Goal: Task Accomplishment & Management: Manage account settings

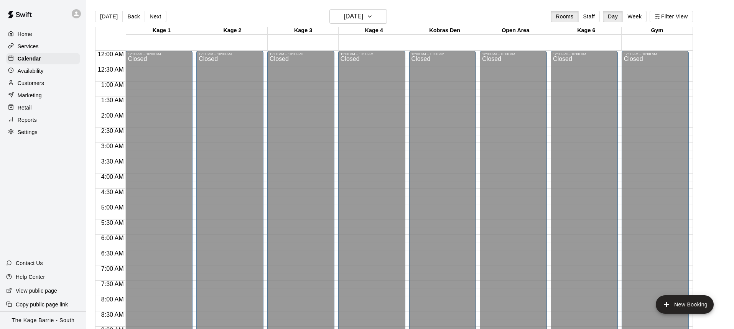
scroll to position [197, 0]
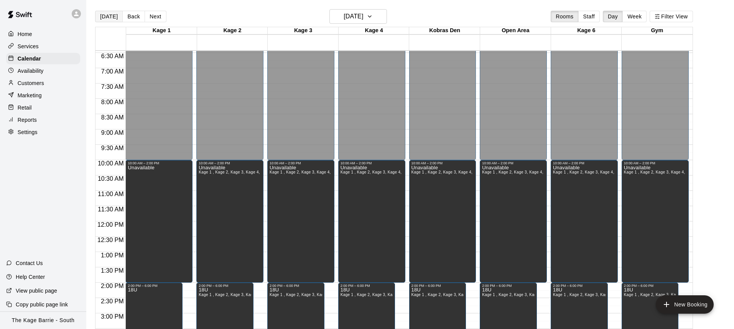
click at [110, 20] on button "[DATE]" at bounding box center [109, 17] width 28 height 12
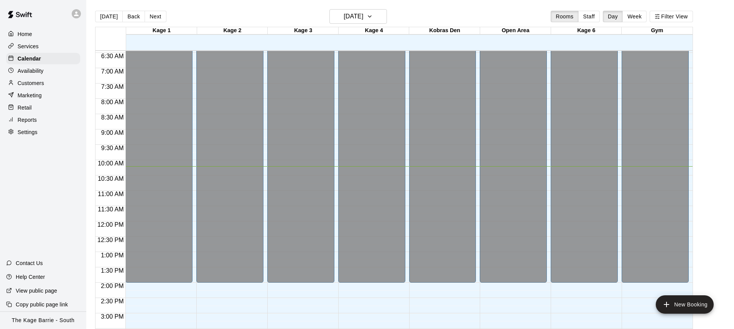
scroll to position [449, 0]
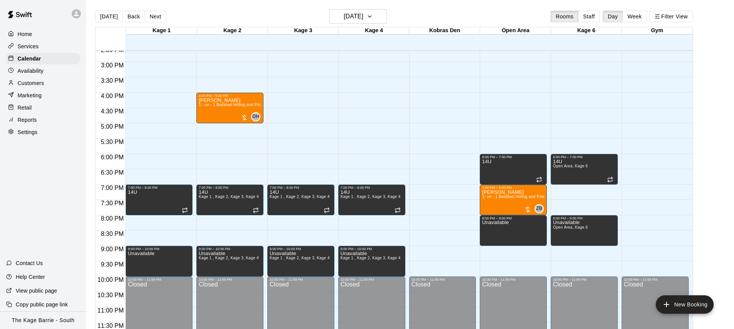
click at [42, 72] on p "Availability" at bounding box center [31, 71] width 26 height 8
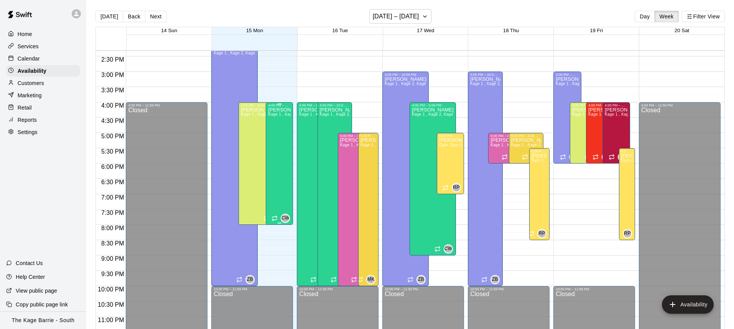
scroll to position [441, 0]
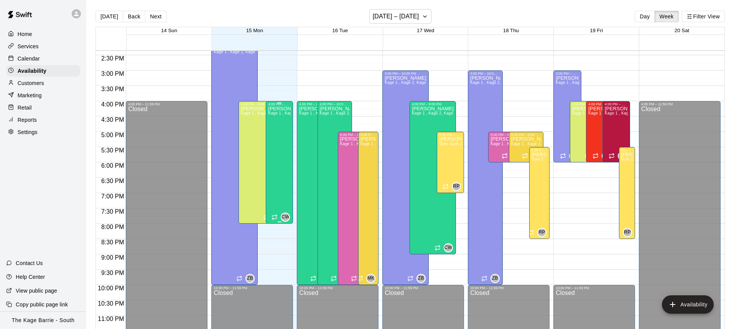
click at [279, 125] on div "Cole White Kage 1 , Kage 2, Kage 3, Kage 4, Kobras Den, Open Area, STAFF SCHEDU…" at bounding box center [279, 270] width 23 height 329
click at [275, 128] on icon "delete" at bounding box center [275, 132] width 9 height 9
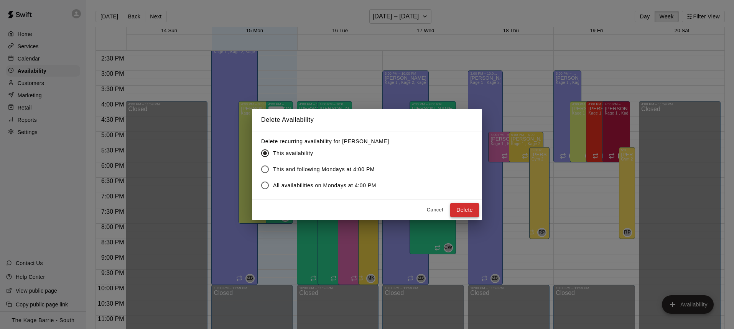
click at [472, 209] on button "Delete" at bounding box center [464, 210] width 29 height 14
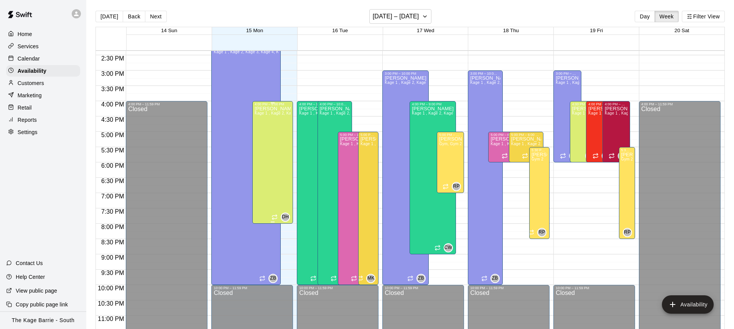
click at [282, 158] on div "Dan Hodgins Kage 1 , Kage 2, Kage 3, Kage 4, Kobras Den, Open Area, STAFF SCHED…" at bounding box center [273, 270] width 36 height 329
click at [260, 133] on icon "delete" at bounding box center [262, 132] width 5 height 7
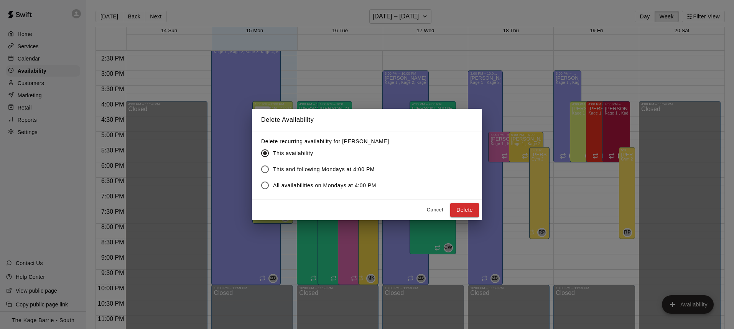
drag, startPoint x: 468, startPoint y: 210, endPoint x: 369, endPoint y: 193, distance: 100.0
click at [467, 210] on button "Delete" at bounding box center [464, 210] width 29 height 14
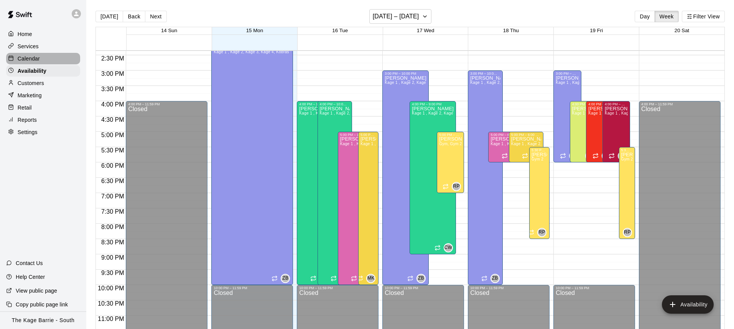
click at [38, 59] on p "Calendar" at bounding box center [29, 59] width 22 height 8
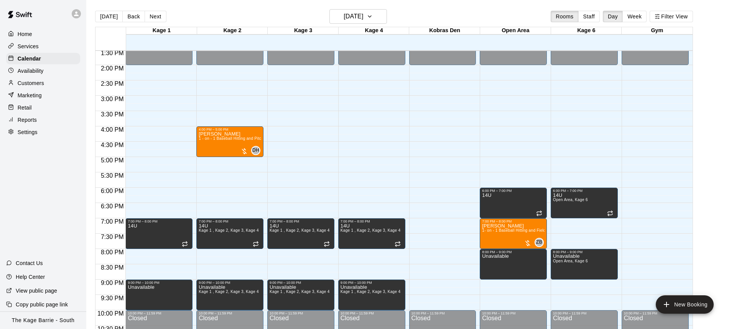
scroll to position [449, 0]
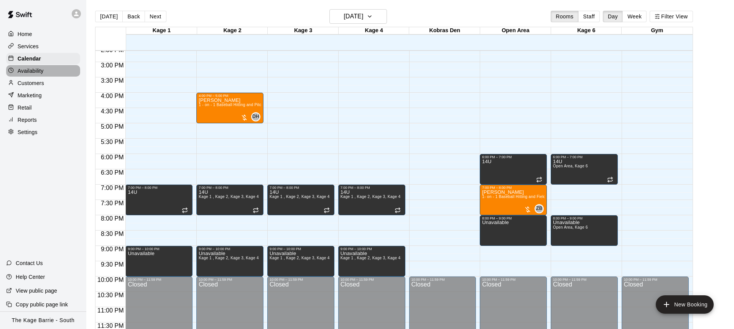
click at [56, 71] on div "Availability" at bounding box center [43, 71] width 74 height 12
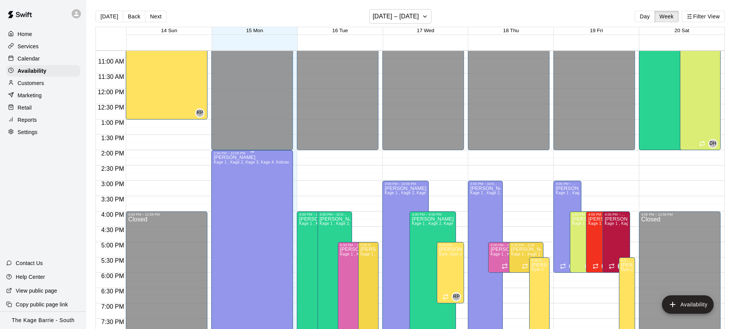
scroll to position [402, 0]
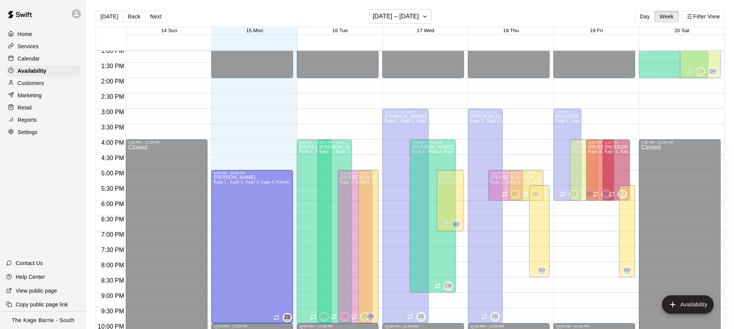
drag, startPoint x: 252, startPoint y: 80, endPoint x: 234, endPoint y: 175, distance: 96.8
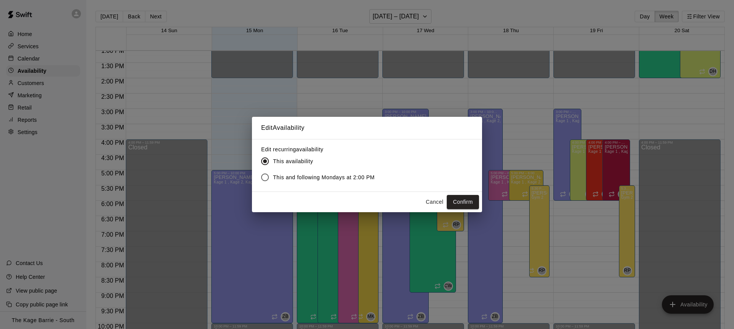
click at [463, 204] on button "Confirm" at bounding box center [463, 202] width 32 height 14
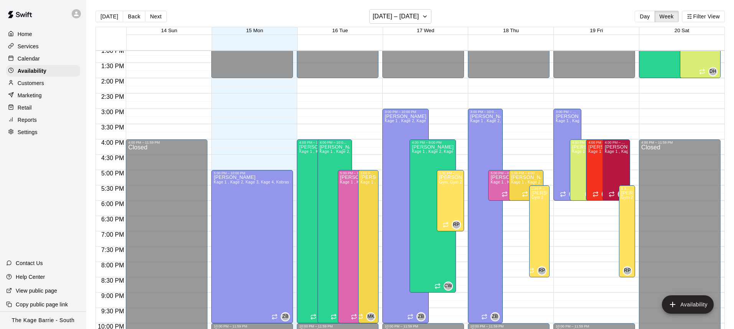
click at [50, 59] on div "Calendar" at bounding box center [43, 59] width 74 height 12
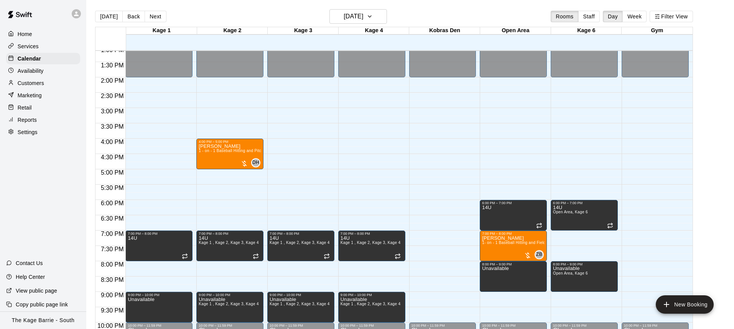
scroll to position [404, 0]
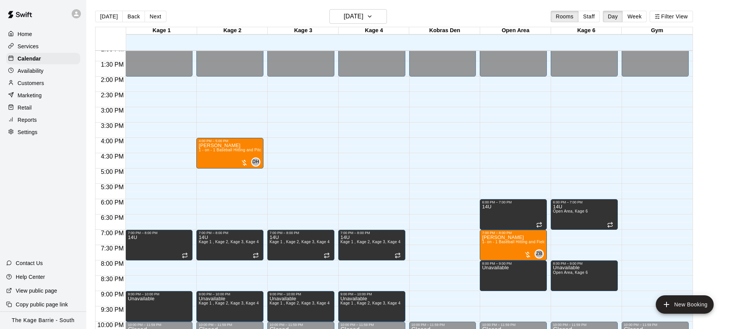
drag, startPoint x: 55, startPoint y: 73, endPoint x: 50, endPoint y: 73, distance: 5.4
click at [55, 73] on div "Availability" at bounding box center [43, 71] width 74 height 12
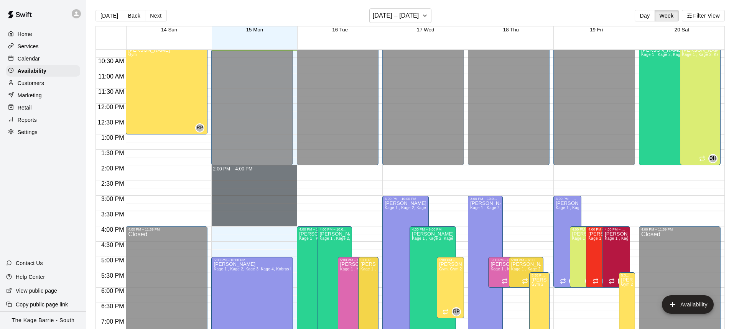
scroll to position [2, 0]
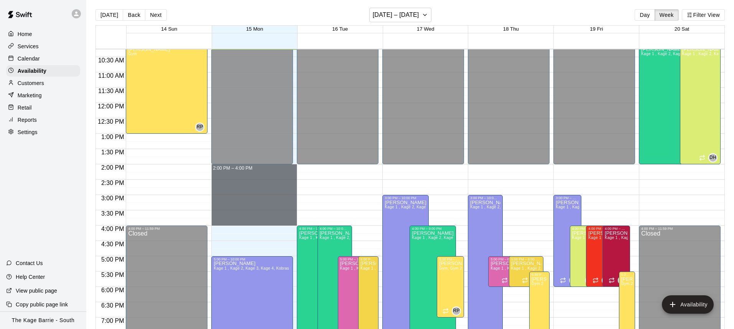
drag, startPoint x: 289, startPoint y: 168, endPoint x: 287, endPoint y: 224, distance: 56.8
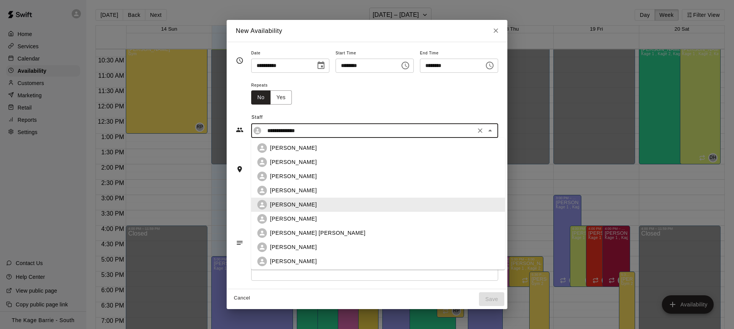
click at [373, 132] on input "**********" at bounding box center [368, 131] width 209 height 10
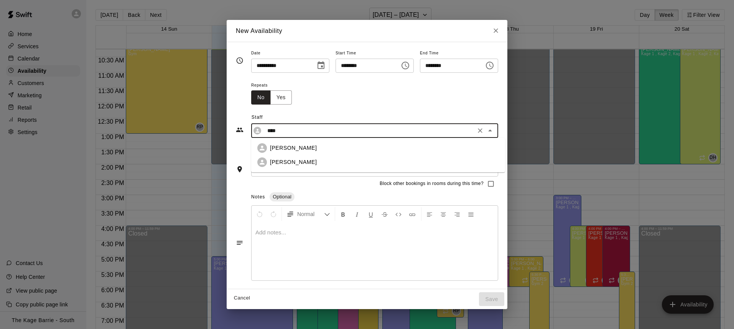
click at [370, 148] on div "Zach Biery" at bounding box center [384, 148] width 229 height 8
type input "**********"
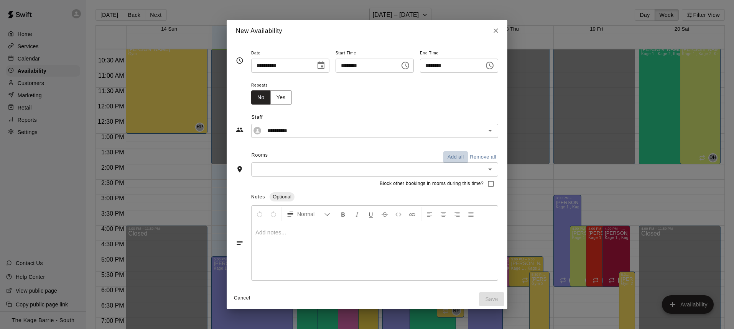
click at [457, 156] on button "Add all" at bounding box center [455, 157] width 25 height 12
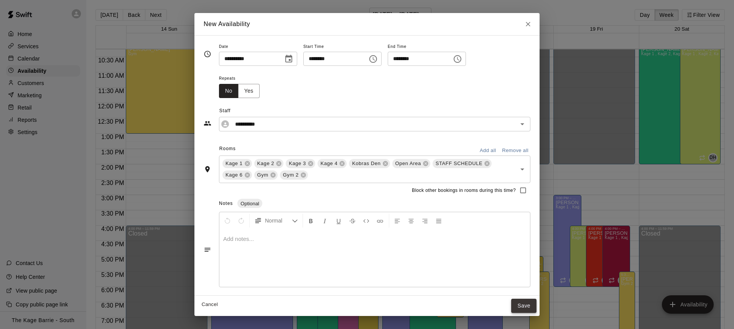
click at [530, 305] on button "Save" at bounding box center [523, 306] width 25 height 14
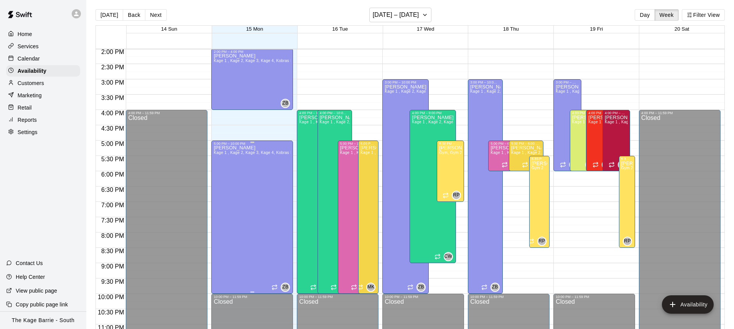
scroll to position [446, 0]
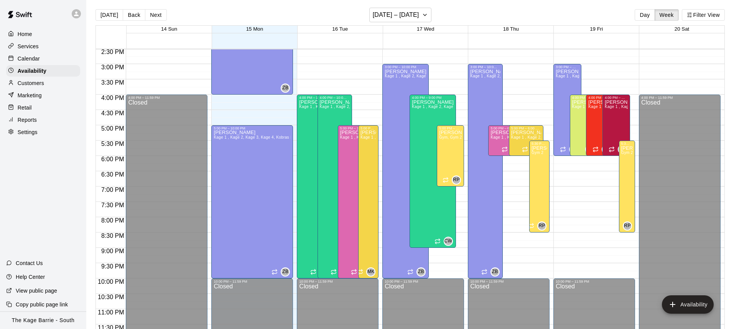
click at [28, 55] on p "Calendar" at bounding box center [29, 59] width 22 height 8
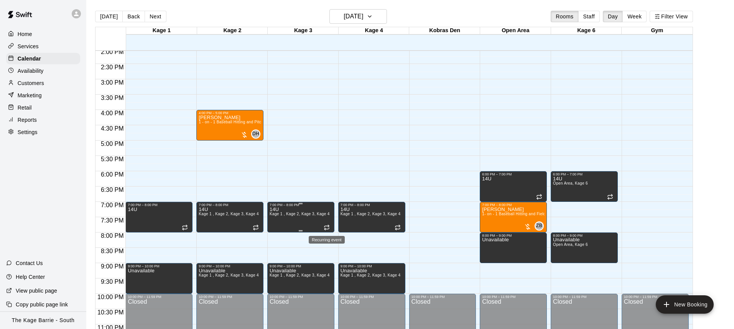
scroll to position [4, 0]
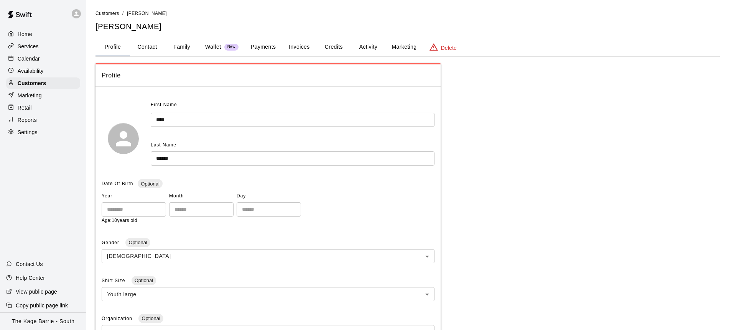
click at [371, 45] on button "Activity" at bounding box center [368, 47] width 35 height 18
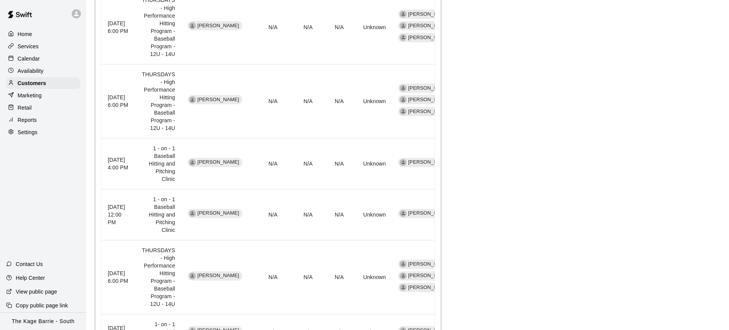
scroll to position [592, 0]
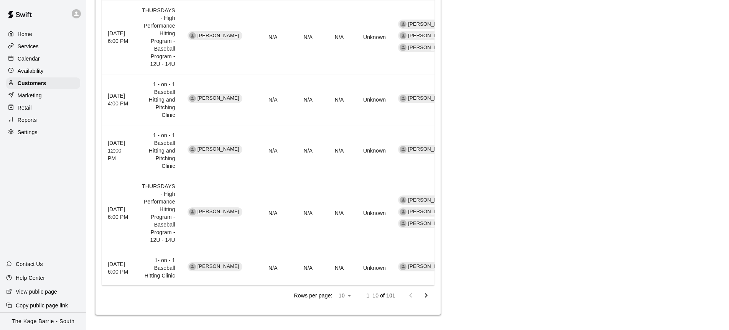
drag, startPoint x: 426, startPoint y: 294, endPoint x: 419, endPoint y: 293, distance: 7.0
click at [426, 294] on icon "Go to next page" at bounding box center [426, 295] width 3 height 5
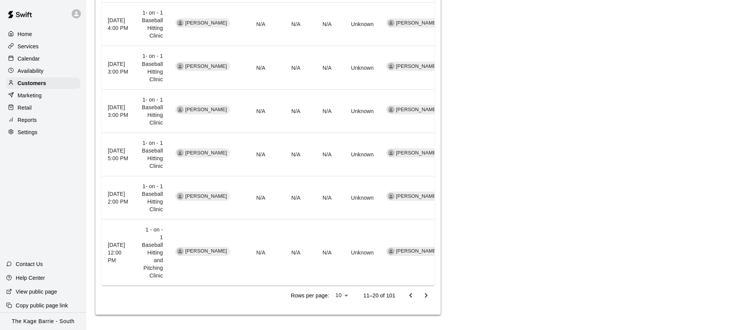
scroll to position [0, 0]
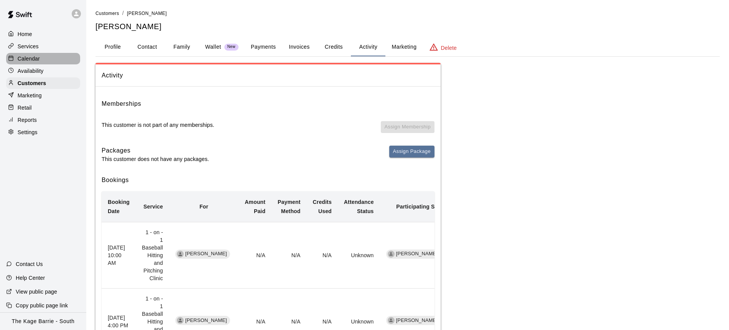
click at [29, 59] on p "Calendar" at bounding box center [29, 59] width 22 height 8
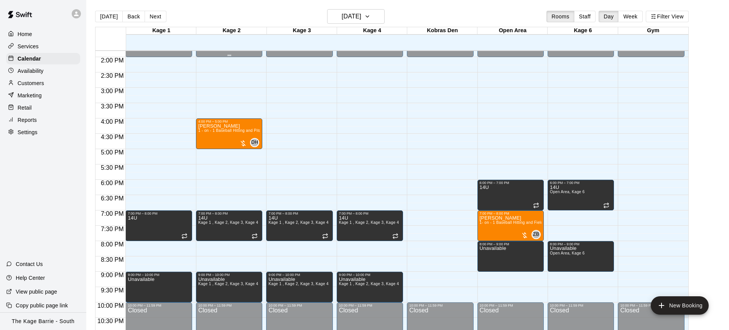
scroll to position [448, 0]
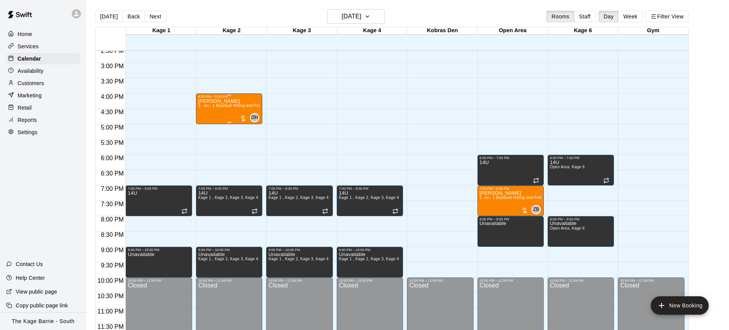
click at [224, 110] on div "Jake Penney 1 - on - 1 Baseball Hitting and Pitching Clinic" at bounding box center [229, 264] width 62 height 330
click at [210, 126] on img "edit" at bounding box center [206, 124] width 9 height 9
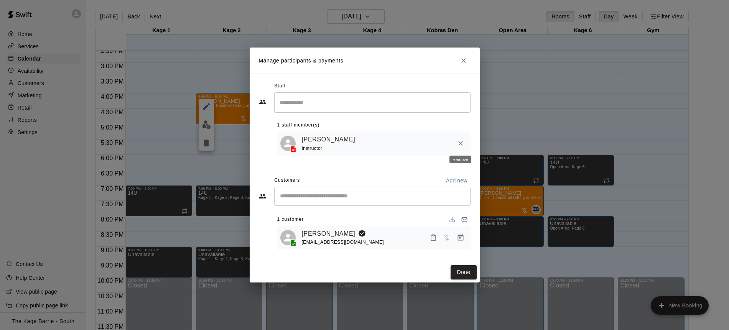
click at [461, 143] on icon "Remove" at bounding box center [461, 144] width 8 height 8
click at [311, 105] on input "Search staff" at bounding box center [372, 102] width 189 height 13
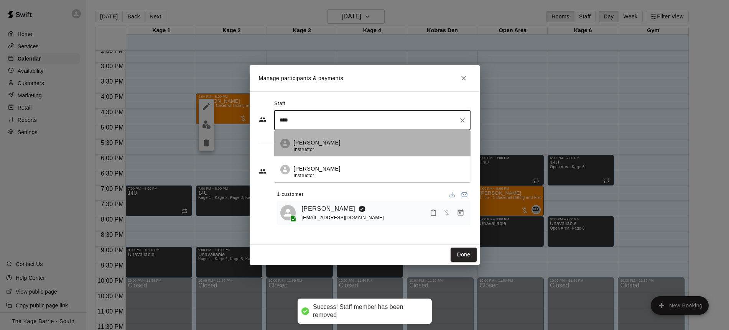
click at [347, 140] on div "Zach Biery Instructor" at bounding box center [379, 146] width 171 height 15
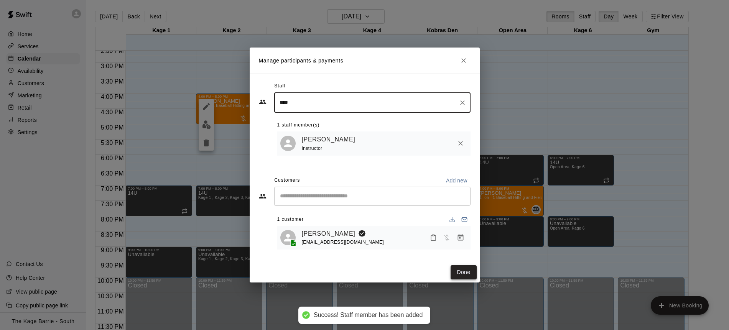
type input "****"
click at [467, 271] on button "Done" at bounding box center [463, 272] width 26 height 14
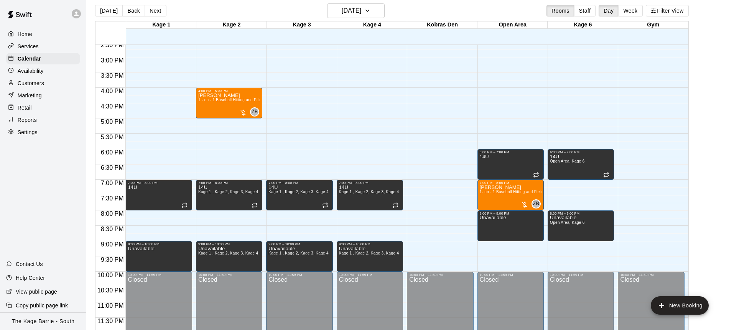
scroll to position [9, 0]
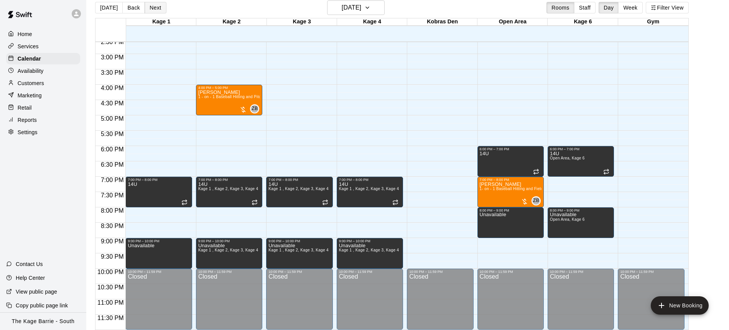
click at [156, 10] on button "Next" at bounding box center [155, 8] width 21 height 12
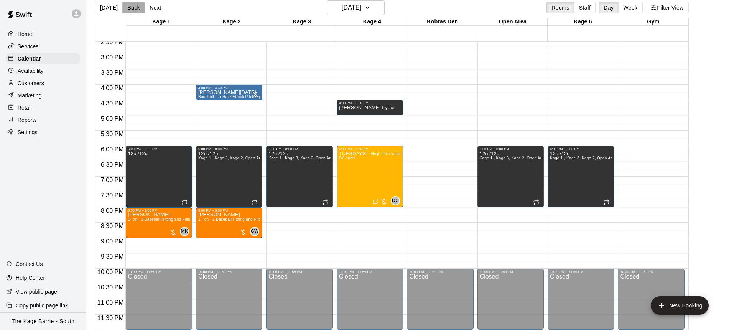
click at [132, 10] on button "Back" at bounding box center [133, 8] width 23 height 12
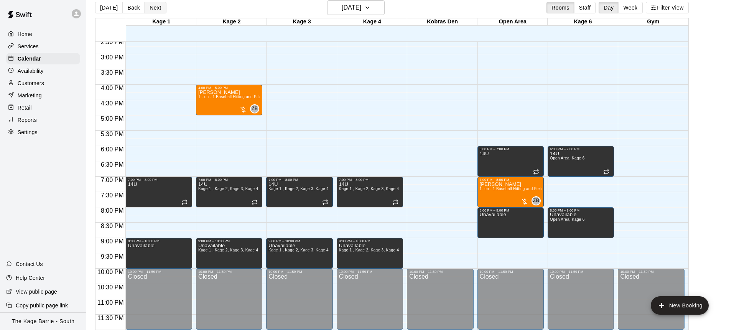
click at [155, 6] on button "Next" at bounding box center [155, 8] width 21 height 12
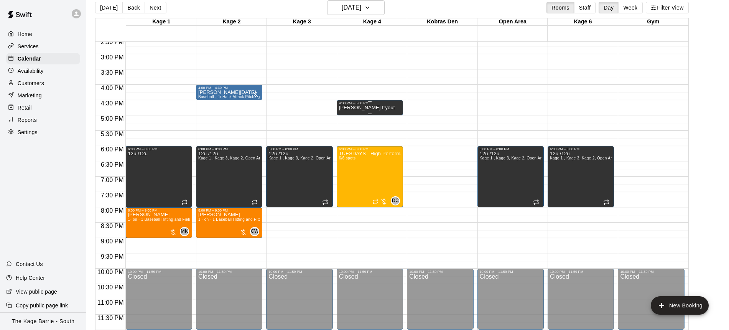
click at [366, 108] on p "Zack Zerback tryout" at bounding box center [367, 108] width 56 height 0
click at [347, 133] on icon "delete" at bounding box center [346, 134] width 5 height 7
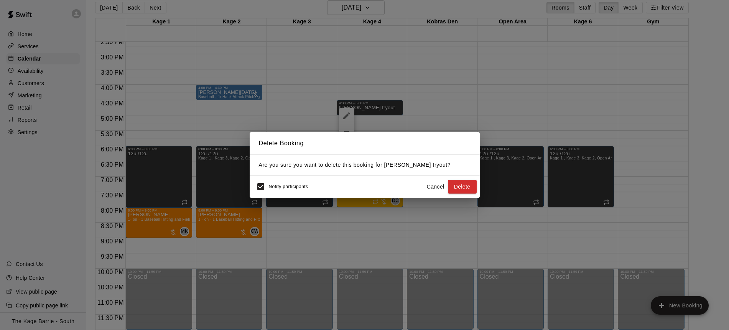
click at [472, 187] on button "Delete" at bounding box center [462, 187] width 29 height 14
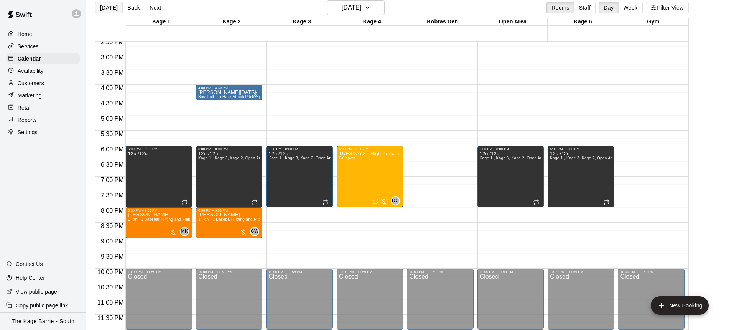
click at [108, 9] on button "[DATE]" at bounding box center [109, 8] width 28 height 12
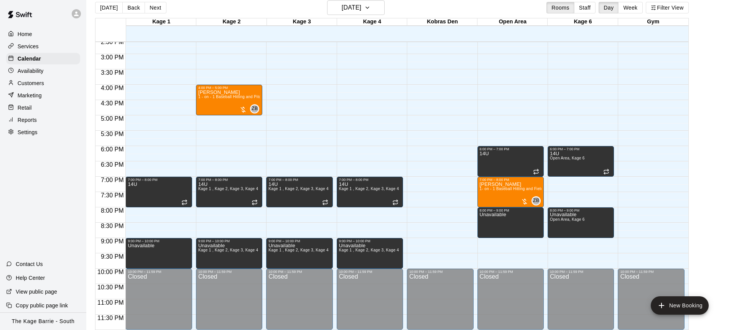
scroll to position [10, 0]
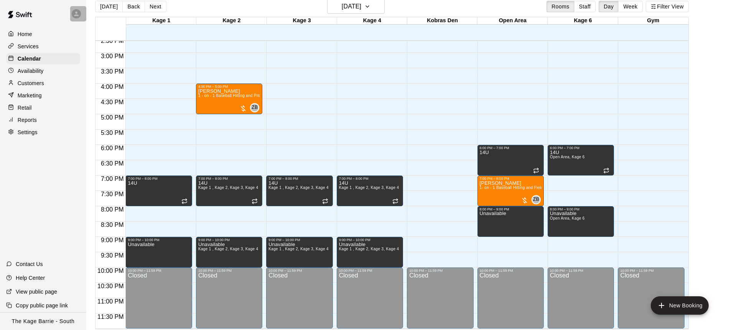
click at [77, 14] on icon at bounding box center [76, 14] width 5 height 5
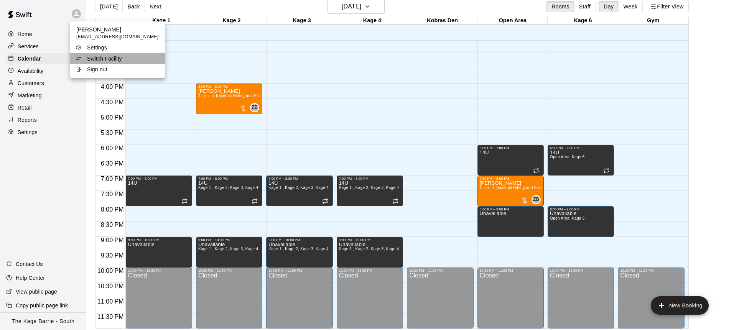
click at [129, 58] on li "Switch Facility" at bounding box center [117, 58] width 95 height 11
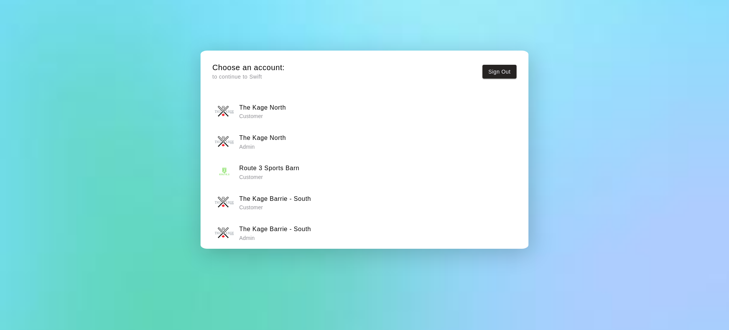
click at [321, 137] on div "The Kage North Admin" at bounding box center [364, 141] width 299 height 19
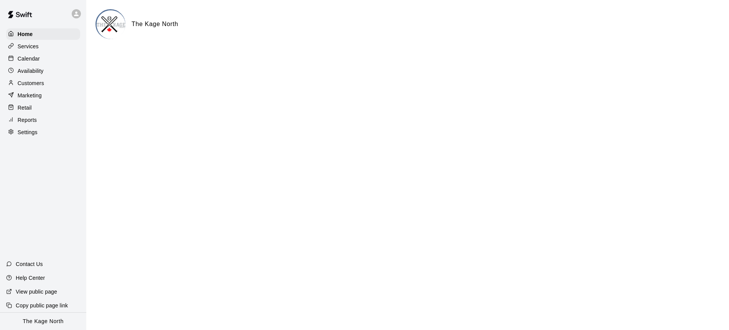
click at [19, 62] on div "Calendar" at bounding box center [43, 59] width 74 height 12
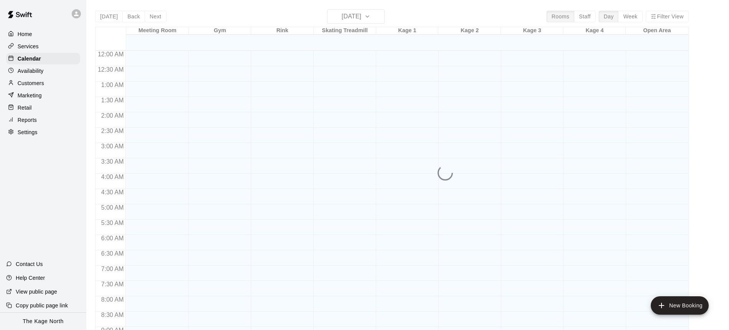
scroll to position [329, 0]
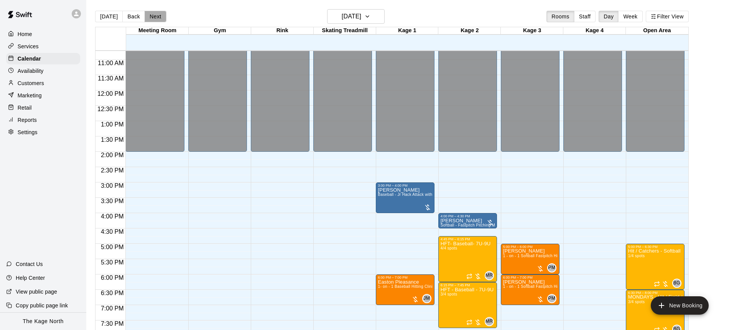
click at [154, 17] on button "Next" at bounding box center [155, 17] width 21 height 12
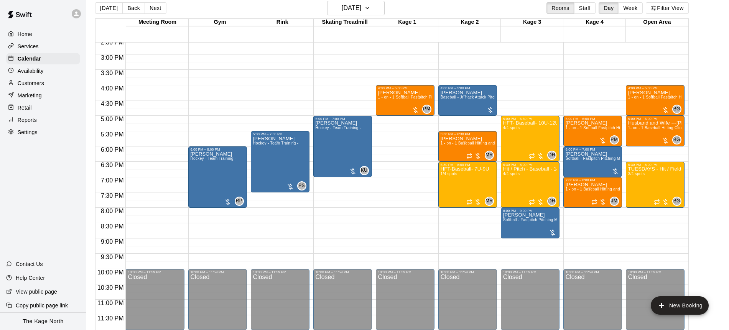
scroll to position [12, 0]
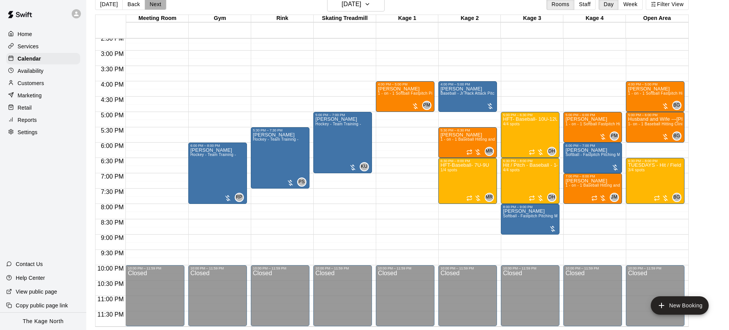
click at [158, 5] on button "Next" at bounding box center [155, 4] width 21 height 12
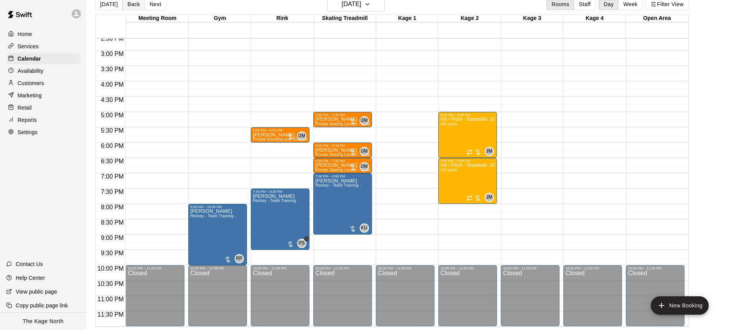
click at [132, 7] on button "Back" at bounding box center [133, 4] width 23 height 12
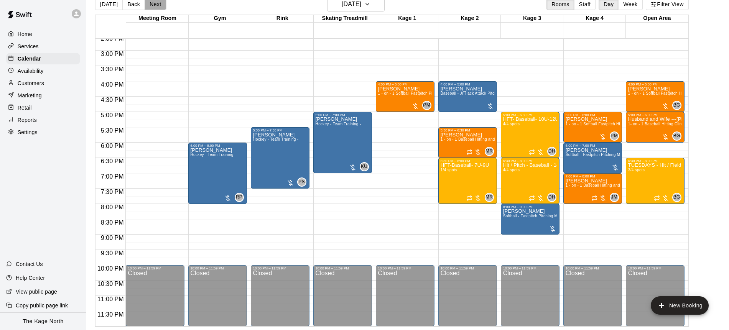
click at [153, 5] on button "Next" at bounding box center [155, 4] width 21 height 12
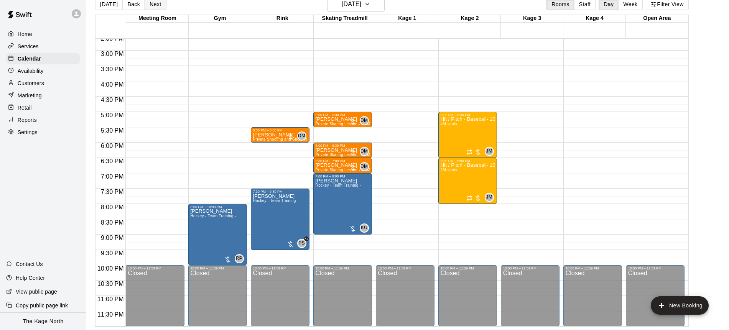
click at [153, 5] on button "Next" at bounding box center [155, 4] width 21 height 12
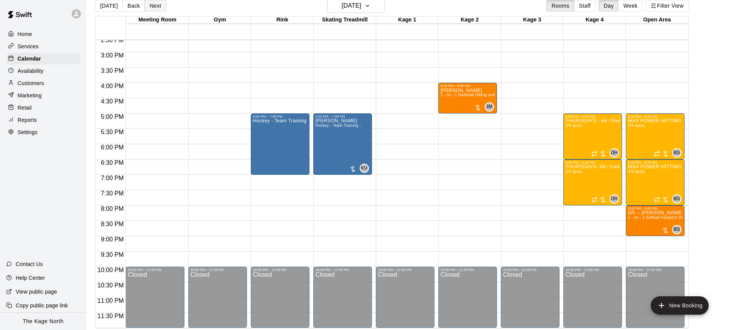
scroll to position [12, 0]
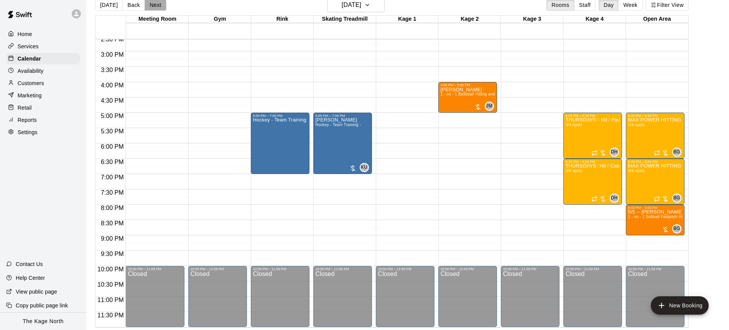
click at [153, 5] on button "Next" at bounding box center [155, 5] width 21 height 12
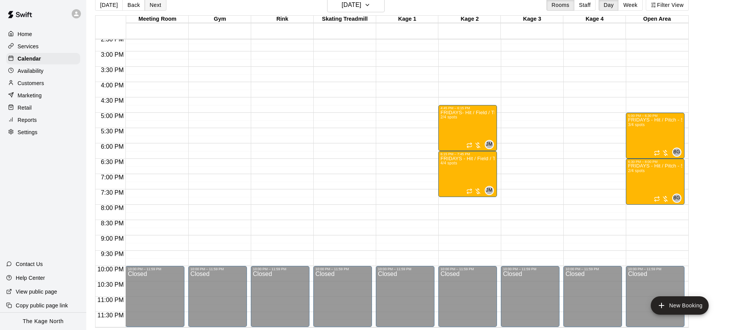
click at [153, 5] on button "Next" at bounding box center [155, 5] width 21 height 12
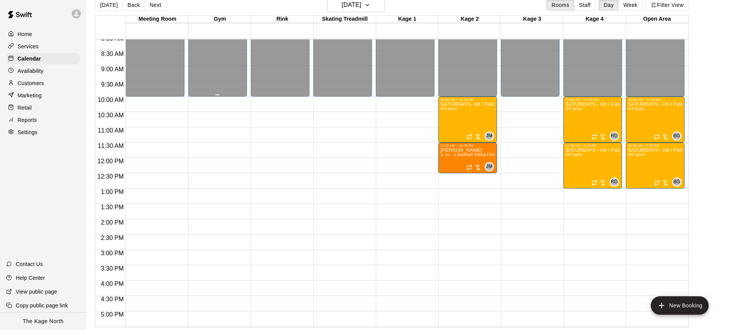
scroll to position [247, 0]
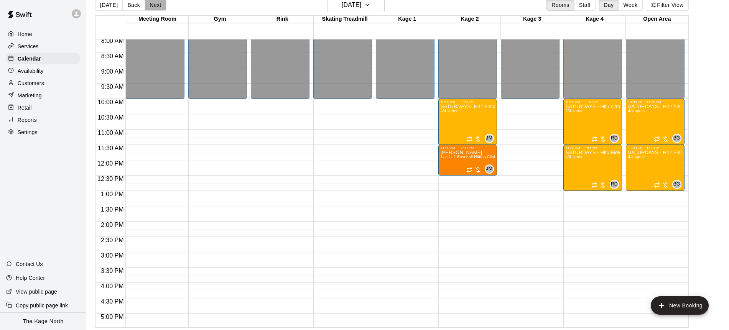
click at [159, 7] on button "Next" at bounding box center [155, 5] width 21 height 12
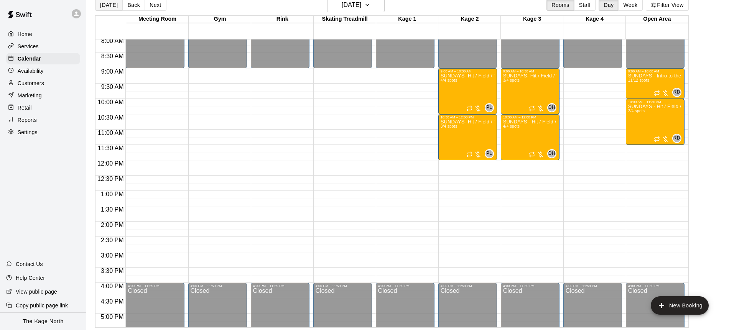
click at [108, 3] on button "[DATE]" at bounding box center [109, 5] width 28 height 12
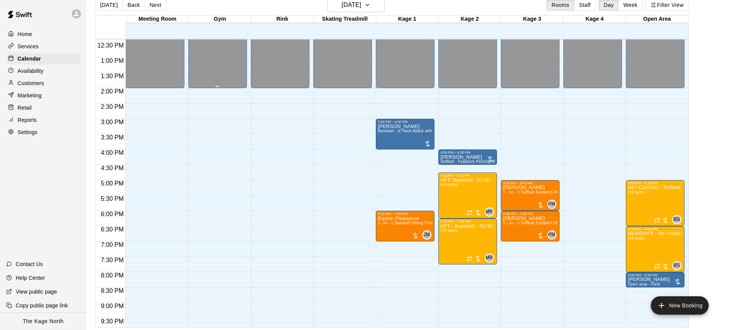
scroll to position [390, 0]
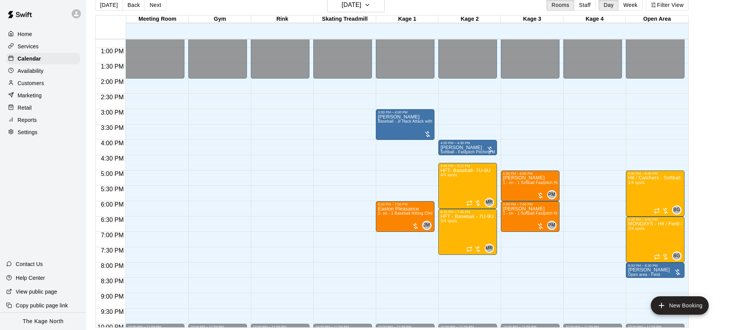
click at [75, 16] on icon at bounding box center [76, 13] width 7 height 7
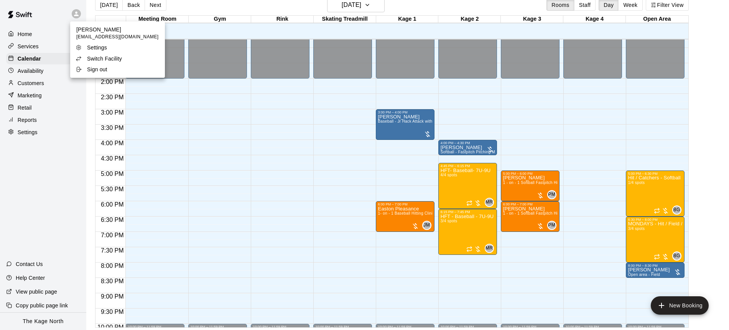
click at [126, 61] on li "Switch Facility" at bounding box center [117, 58] width 95 height 11
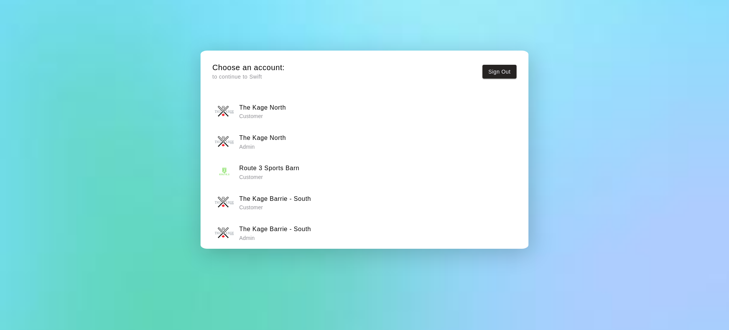
click at [301, 233] on h6 "The Kage Barrie - South" at bounding box center [275, 229] width 72 height 10
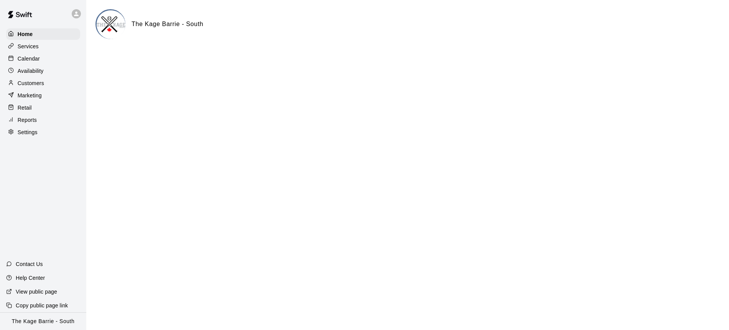
click at [51, 62] on div "Calendar" at bounding box center [43, 59] width 74 height 12
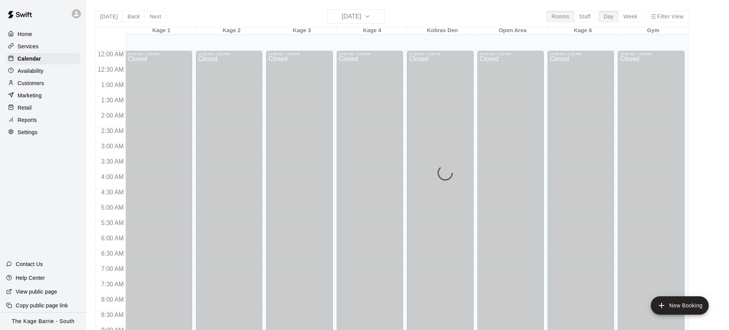
scroll to position [329, 0]
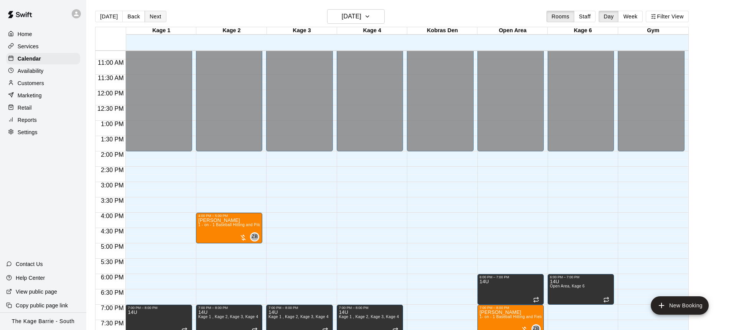
click at [157, 18] on button "Next" at bounding box center [155, 17] width 21 height 12
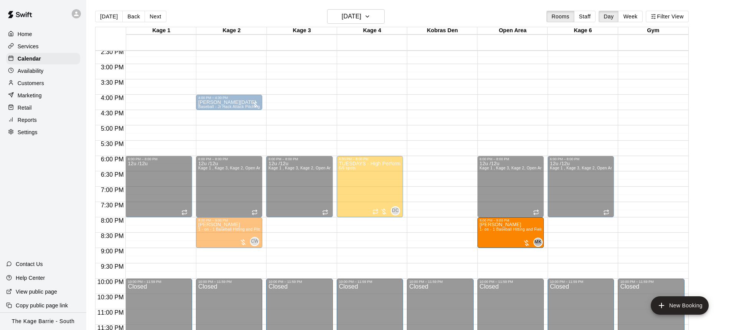
scroll to position [448, 0]
drag, startPoint x: 154, startPoint y: 242, endPoint x: 540, endPoint y: 236, distance: 385.7
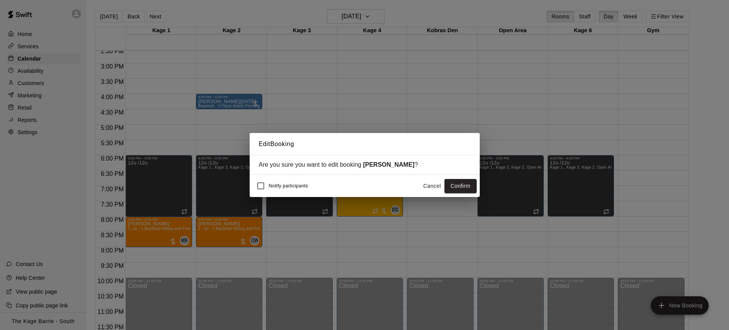
click at [461, 187] on button "Confirm" at bounding box center [460, 186] width 32 height 14
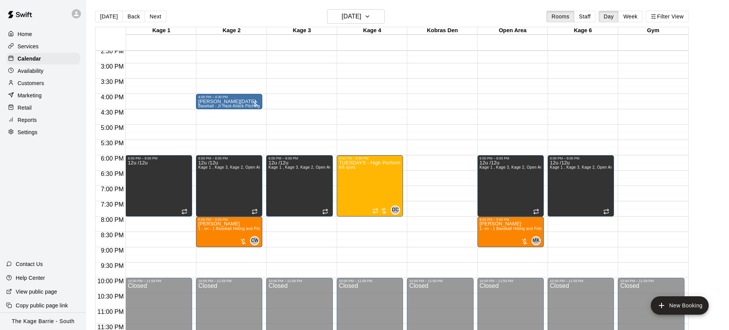
click at [39, 120] on div "Reports" at bounding box center [43, 120] width 74 height 12
click at [38, 120] on div "Reports" at bounding box center [43, 120] width 74 height 12
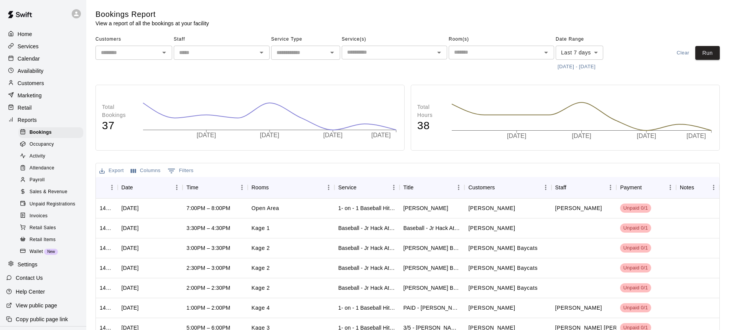
click at [248, 58] on div "​" at bounding box center [222, 53] width 96 height 14
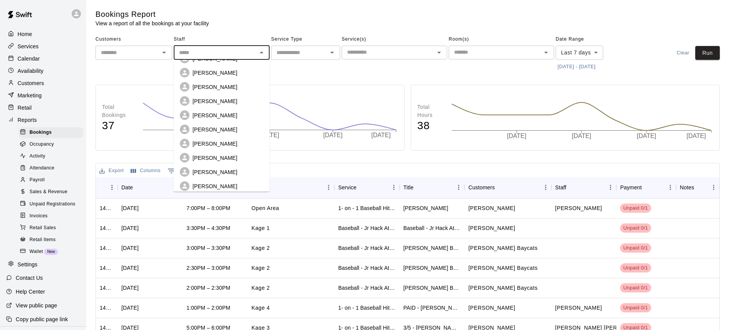
scroll to position [204, 0]
click at [224, 152] on div "Dan Hodgins" at bounding box center [227, 156] width 71 height 8
type input "**********"
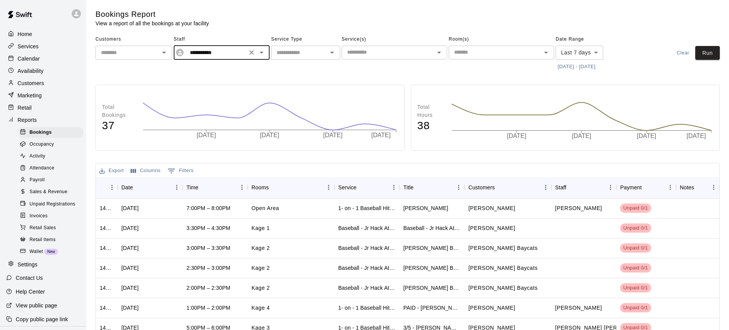
click at [597, 69] on button "9/8/2025 - 9/15/2025" at bounding box center [577, 67] width 42 height 12
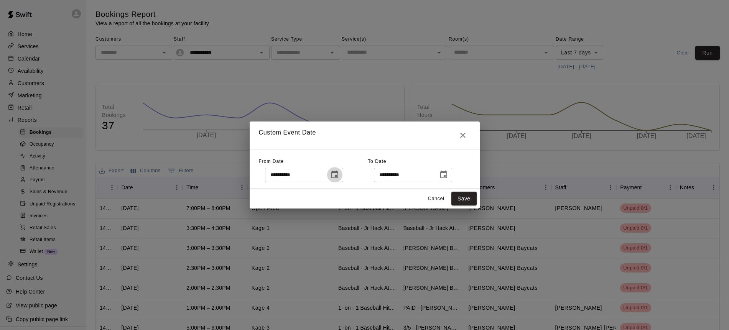
click at [341, 178] on button "Choose date, selected date is Sep 8, 2025" at bounding box center [334, 174] width 15 height 15
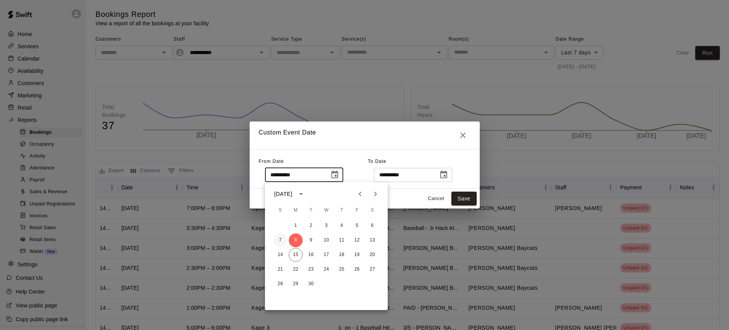
click at [281, 238] on button "7" at bounding box center [280, 240] width 14 height 14
type input "**********"
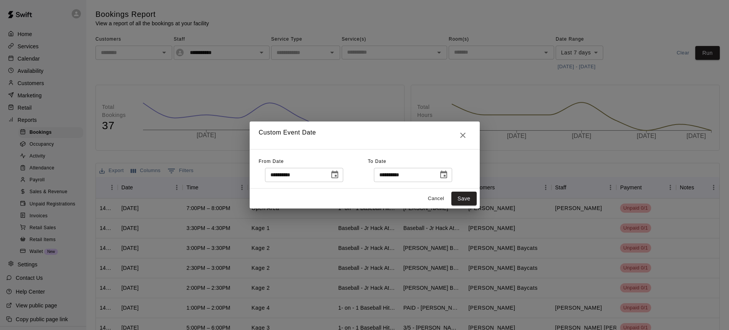
click at [447, 177] on icon "Choose date, selected date is Sep 15, 2025" at bounding box center [443, 174] width 9 height 9
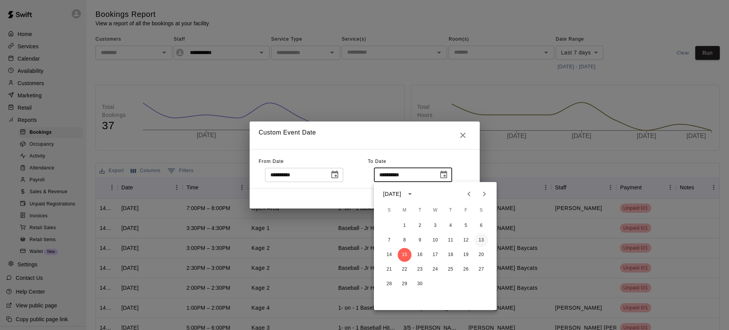
click at [483, 241] on button "13" at bounding box center [481, 240] width 14 height 14
type input "**********"
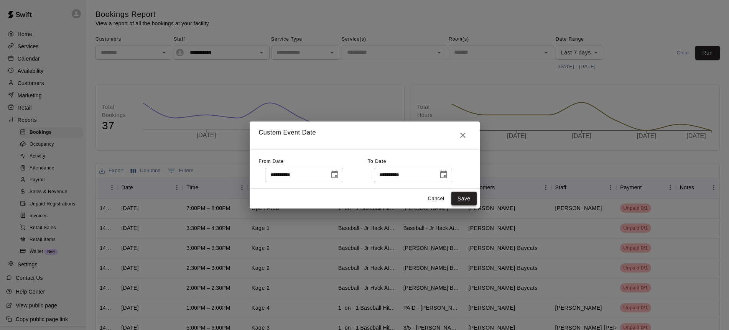
click at [467, 198] on button "Save" at bounding box center [463, 199] width 25 height 14
type input "******"
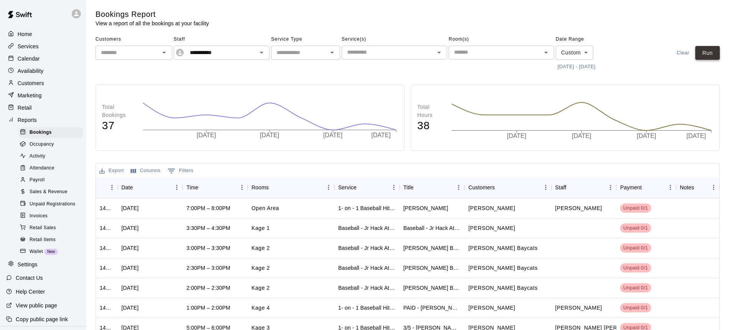
click at [706, 54] on button "Run" at bounding box center [707, 53] width 25 height 14
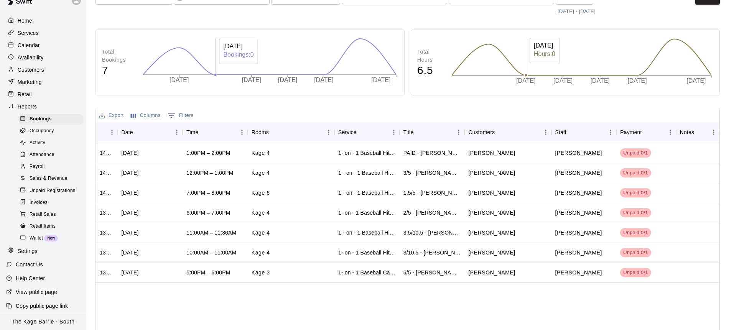
scroll to position [0, 0]
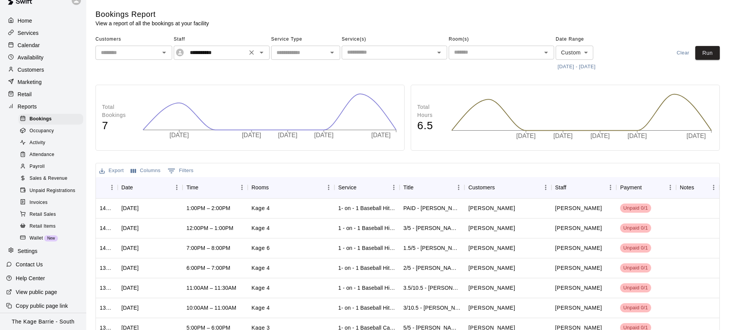
click at [255, 55] on icon "Clear" at bounding box center [252, 53] width 8 height 8
click at [263, 53] on icon "Open" at bounding box center [261, 52] width 9 height 9
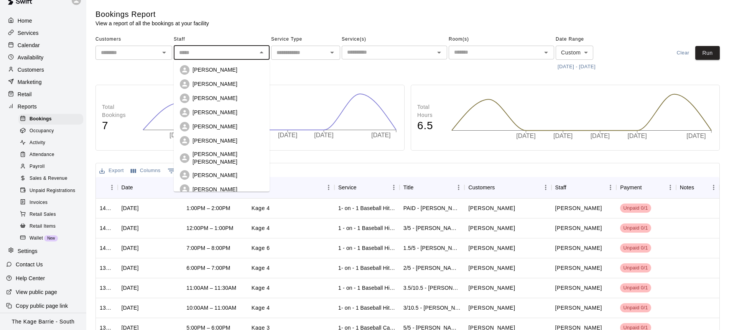
click at [233, 109] on div "Cole White" at bounding box center [227, 113] width 71 height 8
type input "**********"
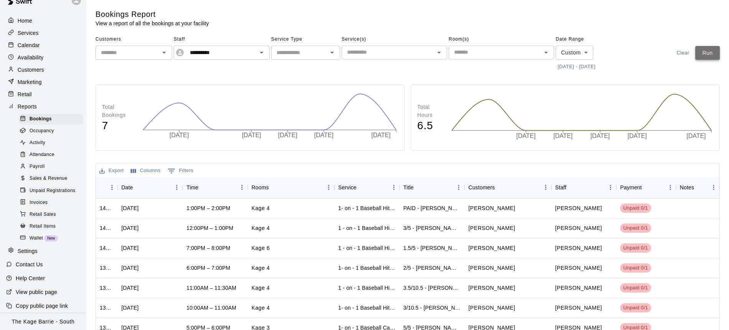
click at [702, 54] on button "Run" at bounding box center [707, 53] width 25 height 14
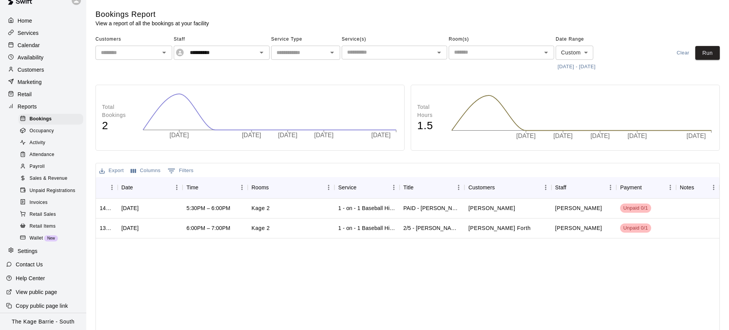
click at [57, 44] on div "Calendar" at bounding box center [43, 45] width 74 height 12
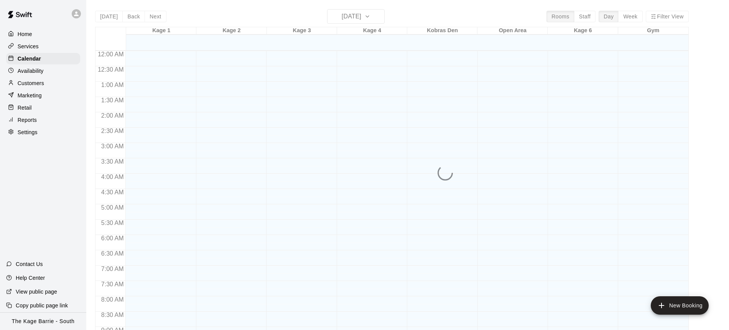
scroll to position [332, 0]
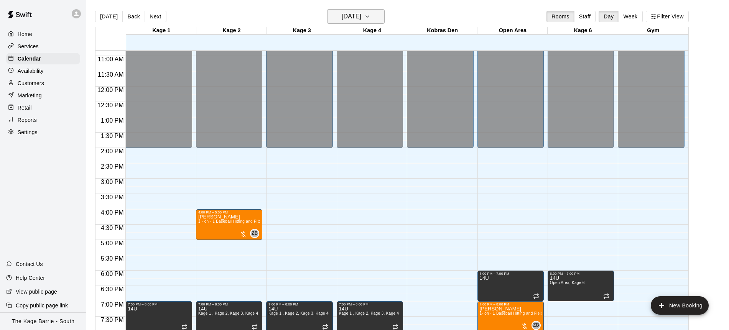
click at [370, 15] on icon "button" at bounding box center [367, 16] width 6 height 9
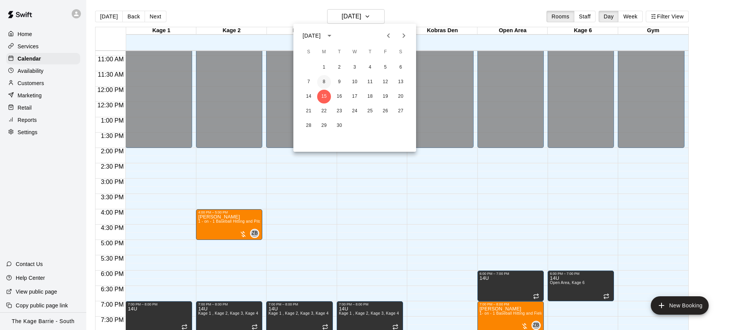
click at [321, 81] on button "8" at bounding box center [324, 82] width 14 height 14
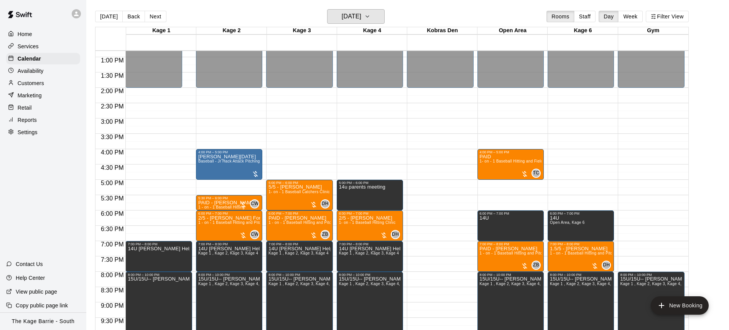
scroll to position [406, 0]
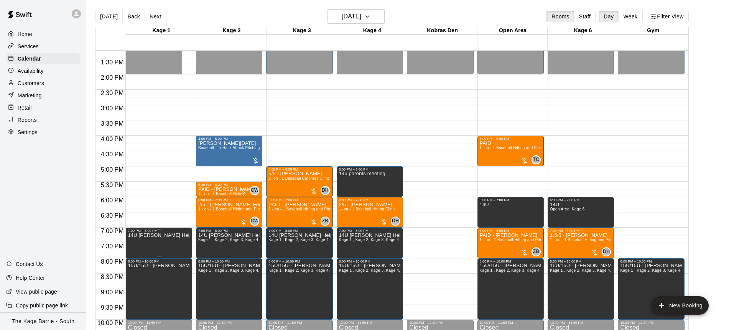
click at [135, 240] on icon "edit" at bounding box center [135, 240] width 7 height 7
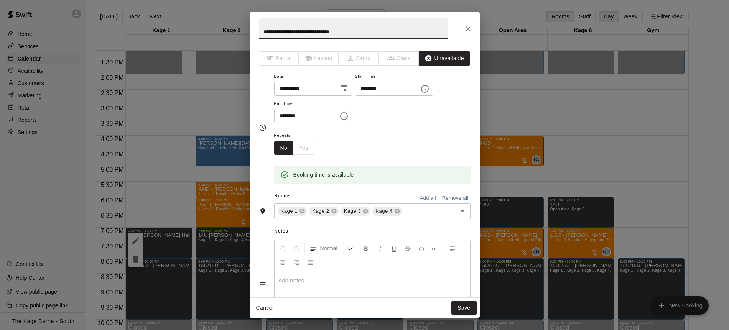
click at [468, 29] on icon "Close" at bounding box center [468, 28] width 5 height 5
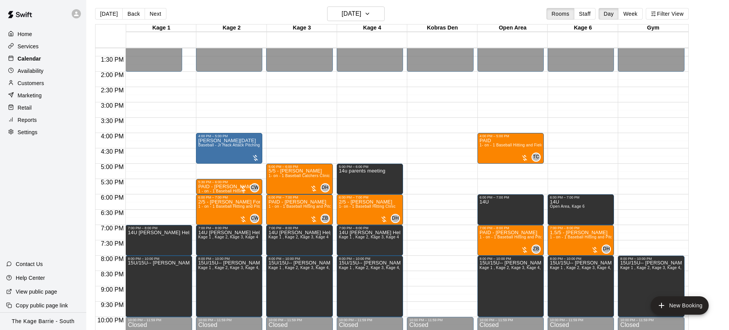
scroll to position [2, 0]
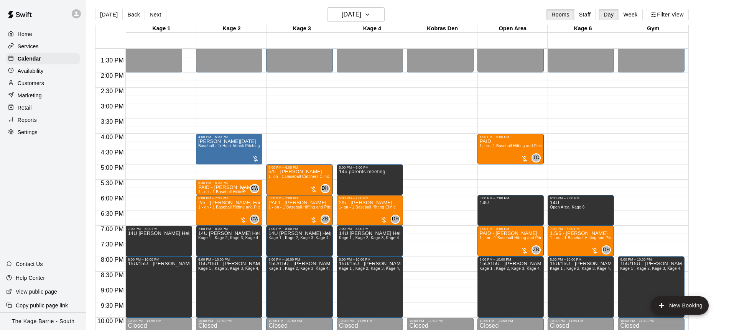
click at [152, 13] on button "Next" at bounding box center [155, 15] width 21 height 12
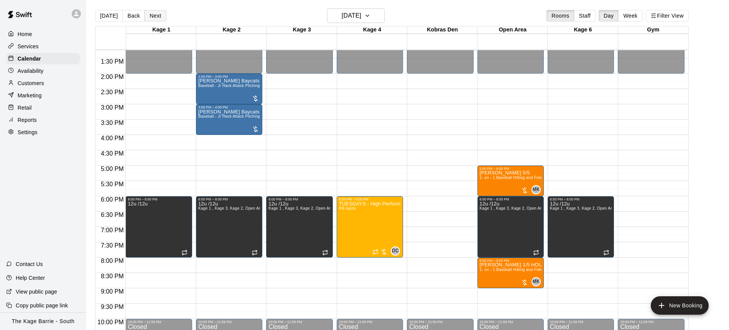
scroll to position [0, 0]
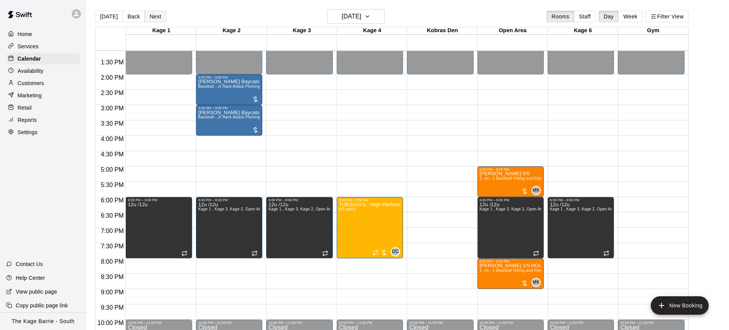
click at [155, 13] on button "Next" at bounding box center [155, 17] width 21 height 12
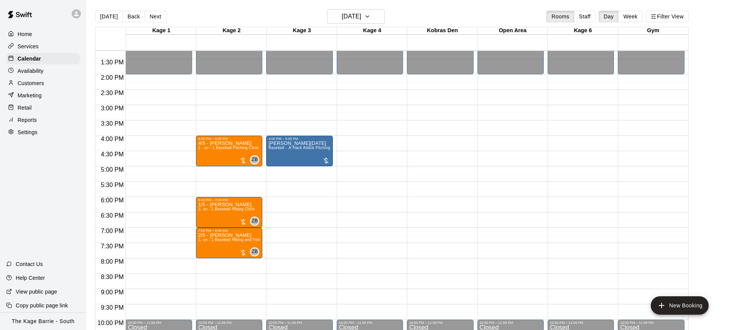
click at [155, 13] on button "Next" at bounding box center [155, 17] width 21 height 12
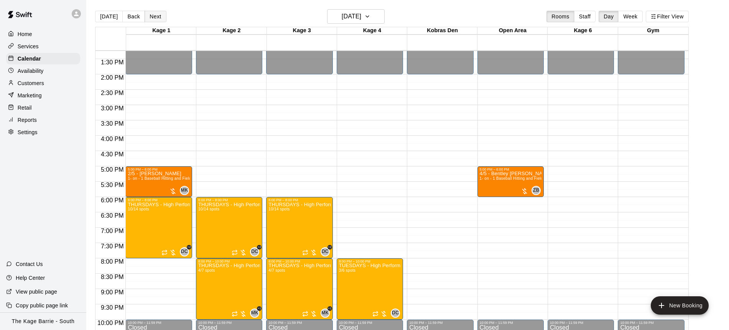
click at [153, 16] on button "Next" at bounding box center [155, 17] width 21 height 12
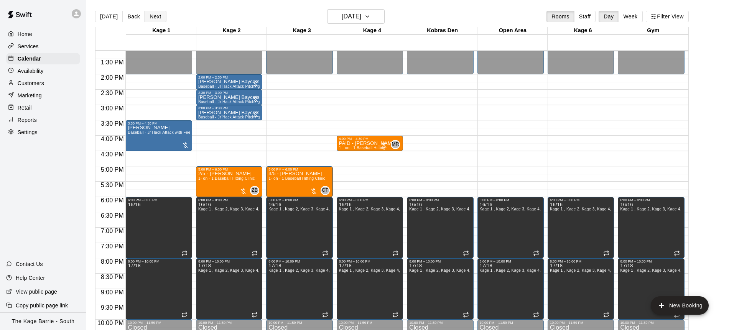
click at [153, 16] on button "Next" at bounding box center [155, 17] width 21 height 12
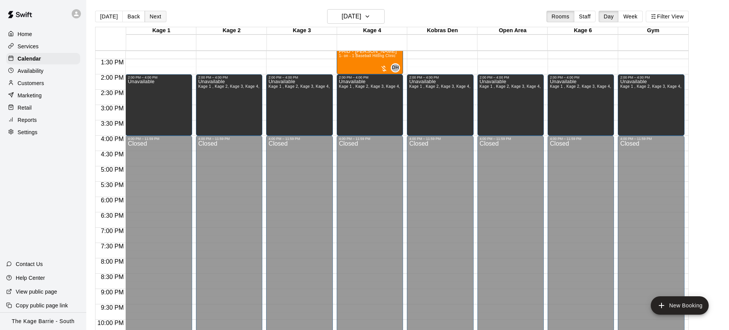
click at [153, 16] on button "Next" at bounding box center [155, 17] width 21 height 12
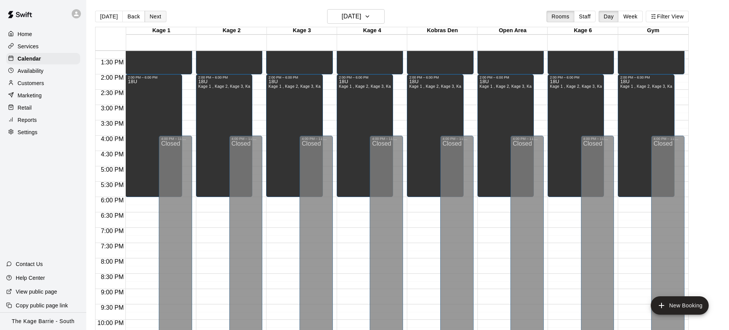
click at [153, 16] on button "Next" at bounding box center [155, 17] width 21 height 12
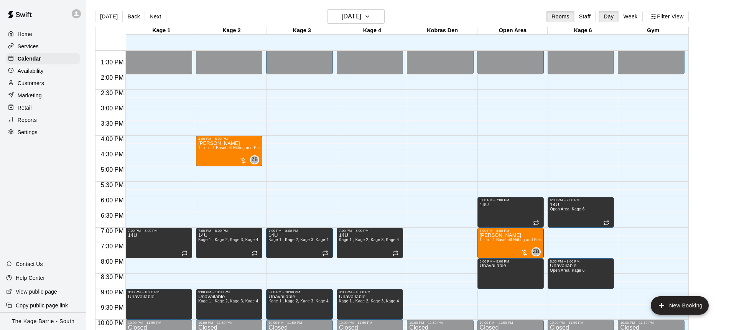
click at [50, 119] on div "Reports" at bounding box center [43, 120] width 74 height 12
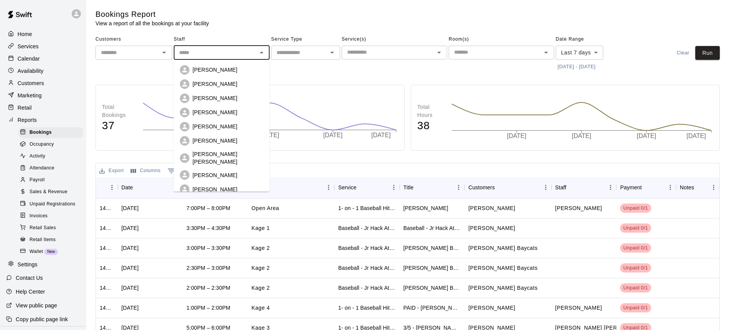
click at [244, 53] on input "text" at bounding box center [215, 53] width 79 height 10
click at [235, 153] on p "Cooper Tomkinson" at bounding box center [227, 157] width 71 height 15
type input "**********"
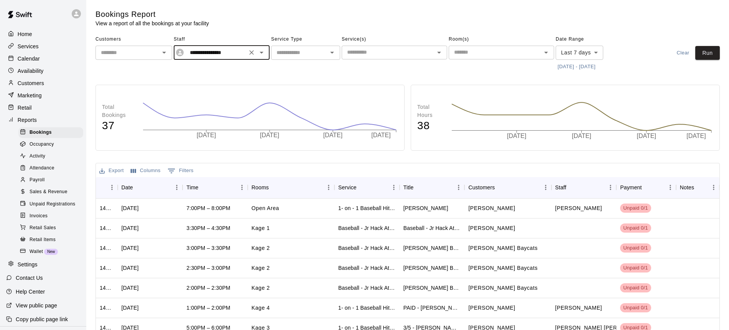
click at [591, 67] on button "9/8/2025 - 9/15/2025" at bounding box center [577, 67] width 42 height 12
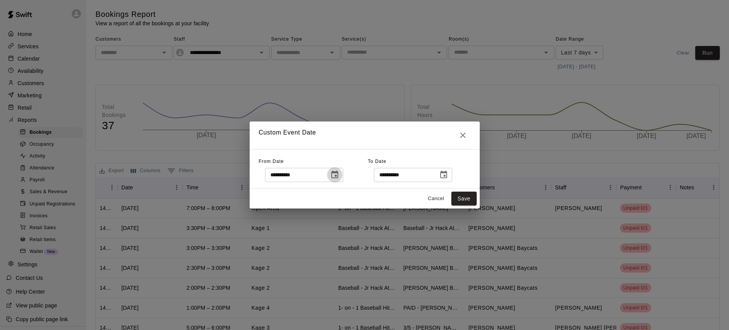
click at [335, 179] on icon "Choose date, selected date is Sep 8, 2025" at bounding box center [334, 174] width 9 height 9
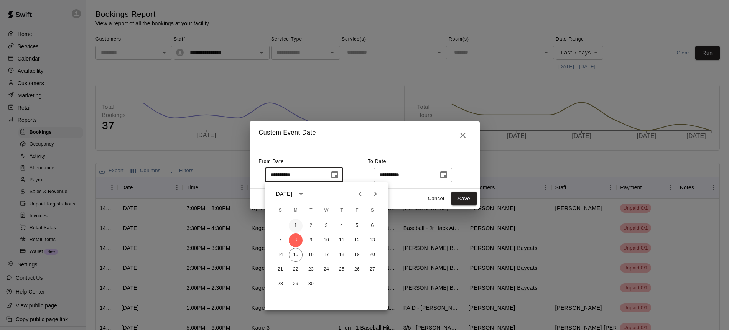
click at [295, 223] on button "1" at bounding box center [296, 226] width 14 height 14
type input "**********"
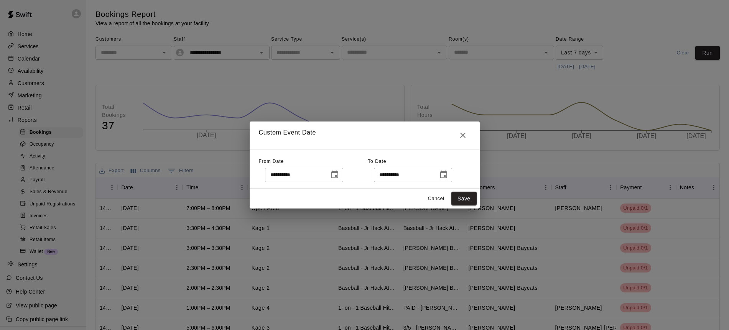
click at [446, 173] on icon "Choose date, selected date is Sep 15, 2025" at bounding box center [443, 174] width 9 height 9
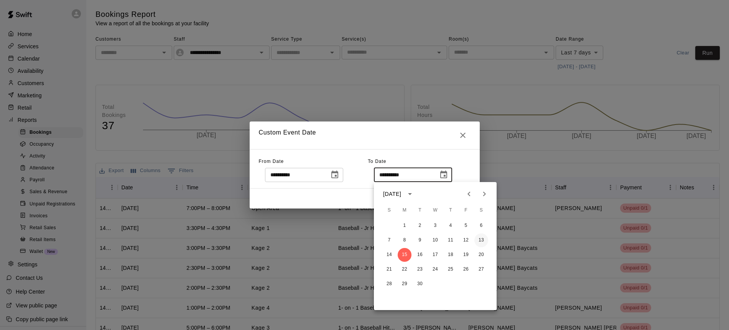
click at [484, 238] on button "13" at bounding box center [481, 240] width 14 height 14
type input "**********"
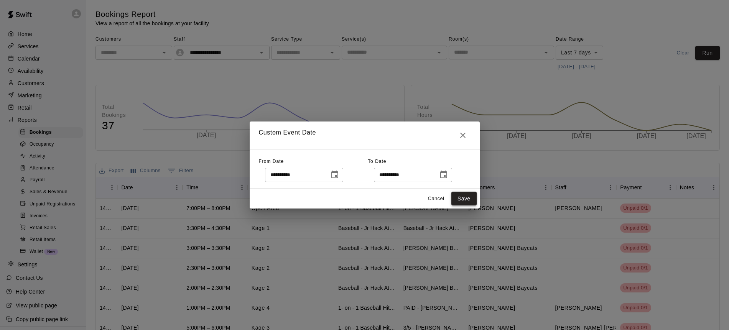
click at [470, 198] on button "Save" at bounding box center [463, 199] width 25 height 14
type input "******"
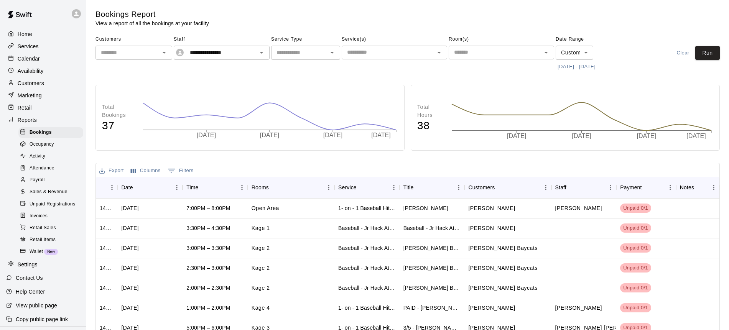
click at [330, 51] on icon "Open" at bounding box center [331, 52] width 9 height 9
click at [319, 81] on li "Lessons" at bounding box center [305, 82] width 69 height 13
type input "*******"
click at [709, 49] on button "Run" at bounding box center [707, 53] width 25 height 14
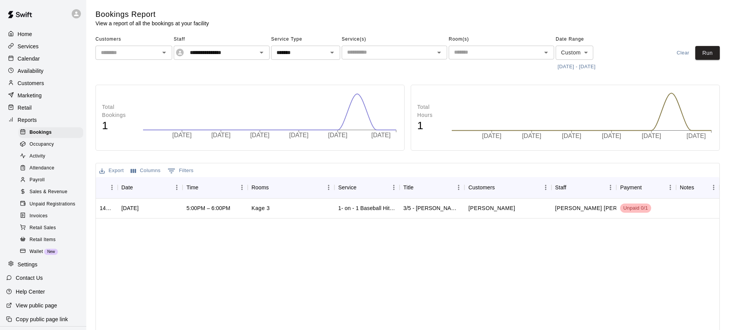
click at [49, 60] on div "Calendar" at bounding box center [43, 59] width 74 height 12
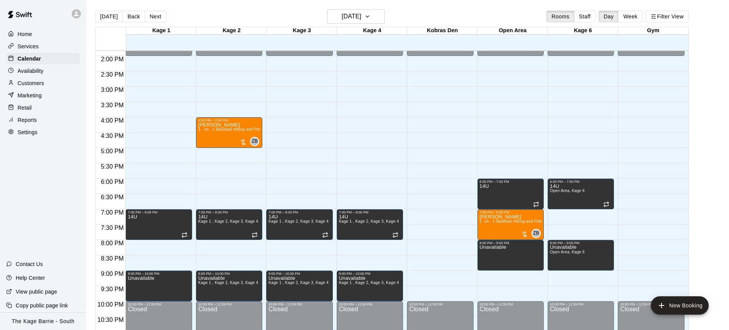
scroll to position [448, 0]
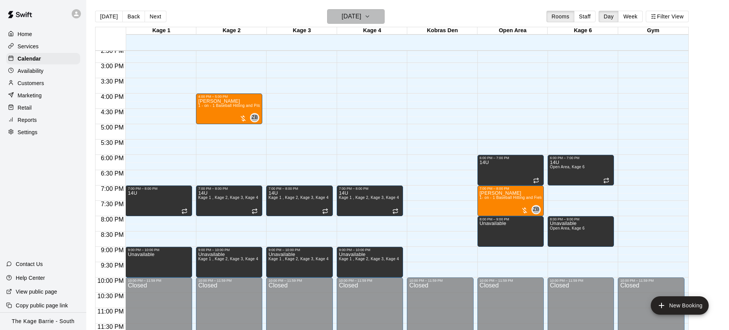
click at [370, 16] on icon "button" at bounding box center [367, 16] width 6 height 9
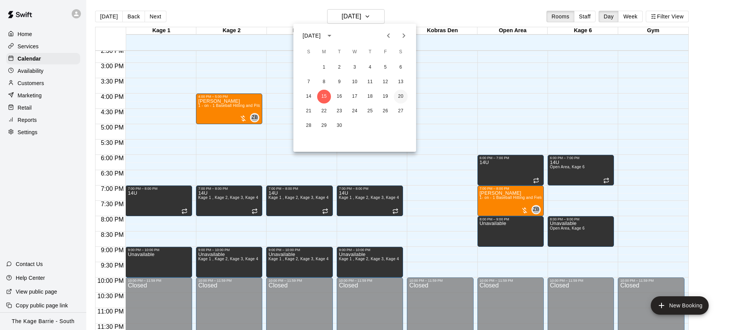
click at [400, 95] on button "20" at bounding box center [401, 97] width 14 height 14
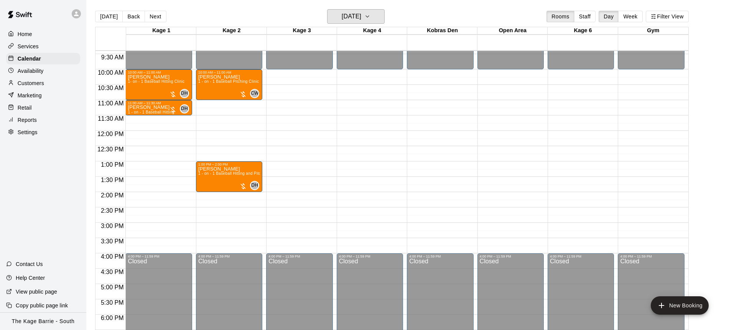
scroll to position [289, 0]
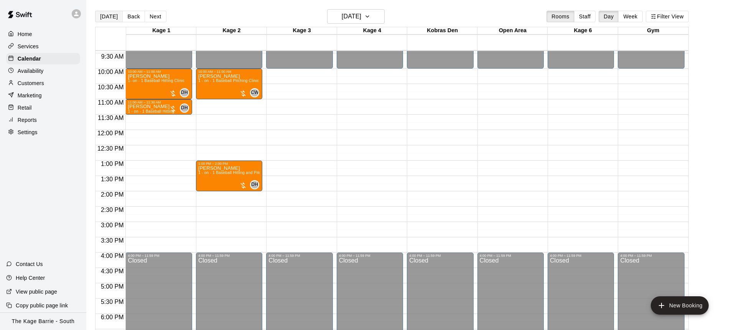
click at [111, 20] on button "[DATE]" at bounding box center [109, 17] width 28 height 12
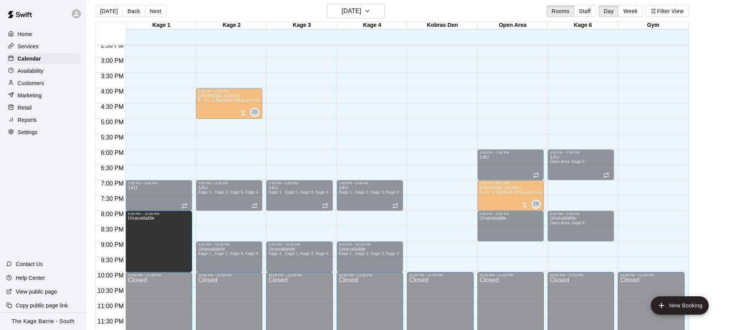
scroll to position [6, 0]
drag, startPoint x: 159, startPoint y: 248, endPoint x: 161, endPoint y: 217, distance: 31.5
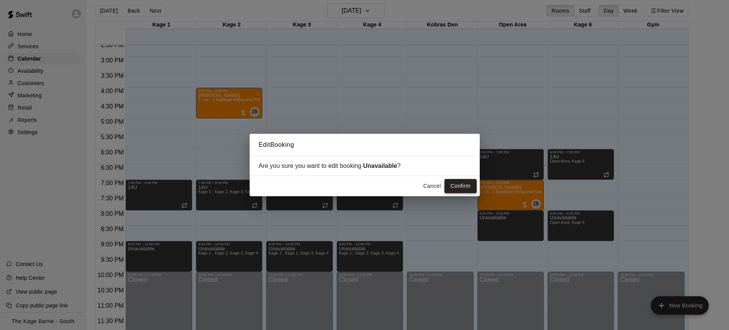
click at [467, 187] on button "Confirm" at bounding box center [460, 186] width 32 height 14
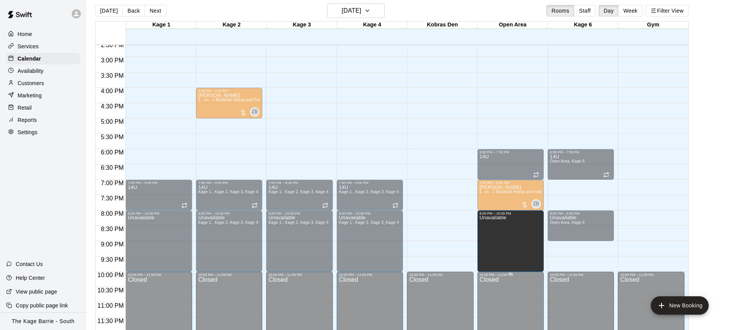
drag, startPoint x: 511, startPoint y: 239, endPoint x: 515, endPoint y: 273, distance: 34.4
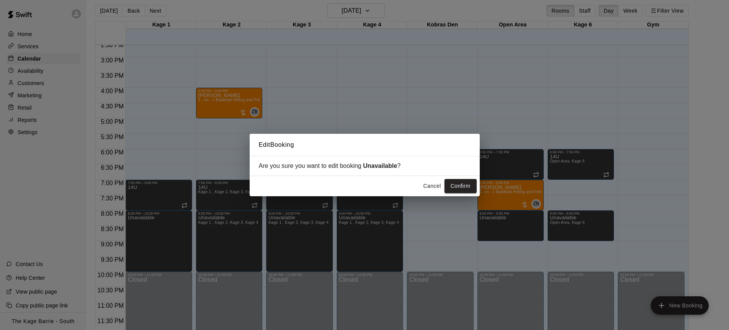
click at [431, 188] on button "Cancel" at bounding box center [432, 186] width 25 height 14
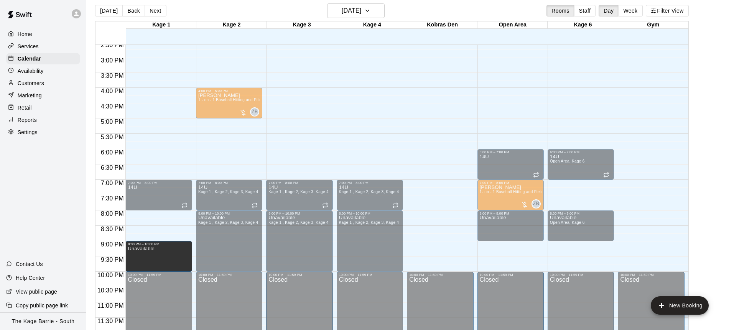
drag, startPoint x: 159, startPoint y: 212, endPoint x: 156, endPoint y: 246, distance: 33.9
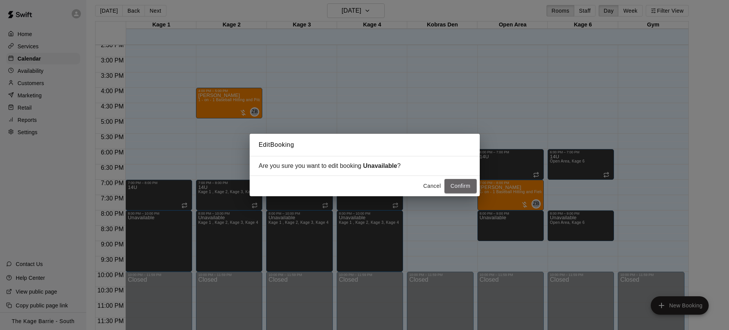
click at [457, 186] on button "Confirm" at bounding box center [460, 186] width 32 height 14
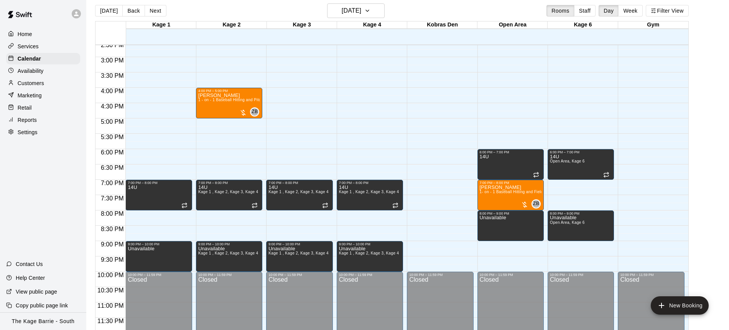
scroll to position [12, 0]
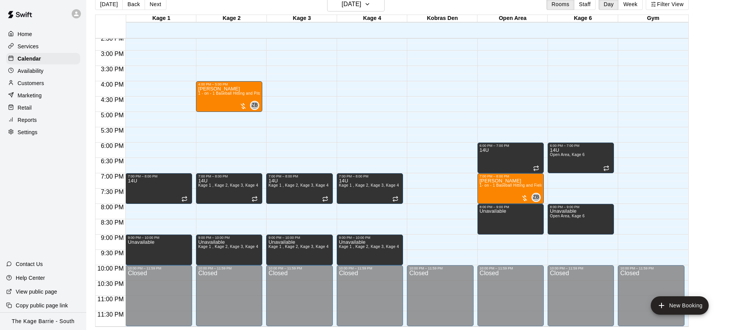
click at [42, 82] on p "Customers" at bounding box center [31, 83] width 26 height 8
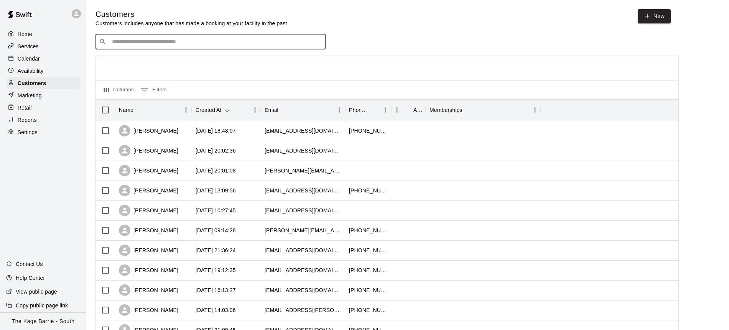
click at [204, 42] on input "Search customers by name or email" at bounding box center [216, 42] width 212 height 8
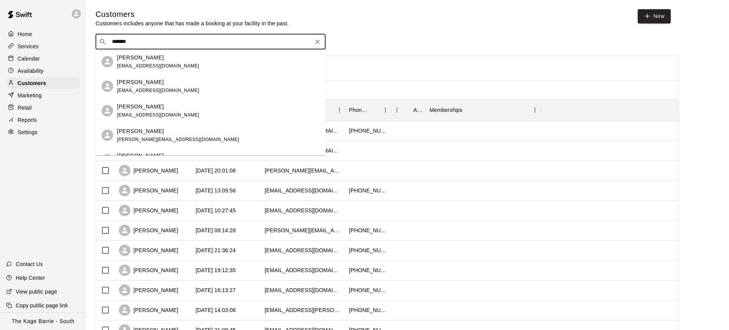
type input "********"
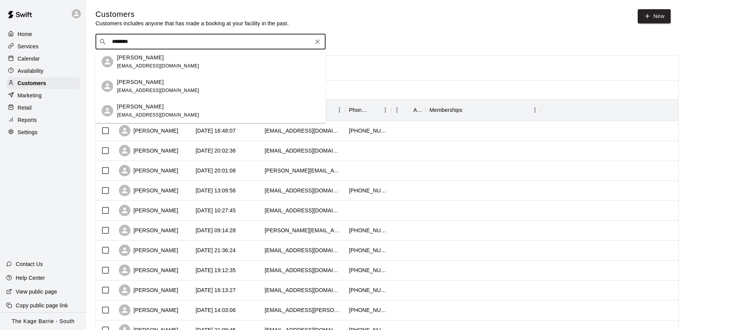
click at [173, 88] on div "Carter Tayler m.tayler98@gmail.com" at bounding box center [218, 86] width 202 height 16
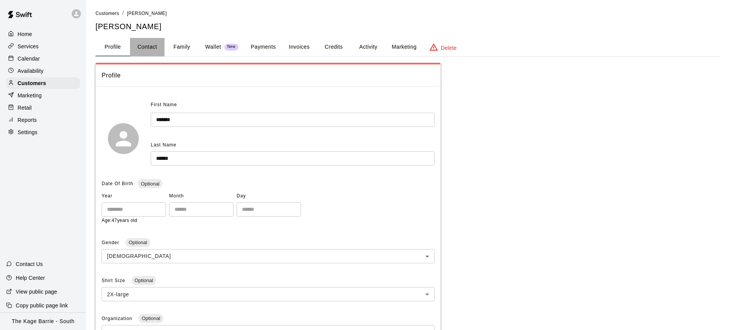
click at [155, 49] on button "Contact" at bounding box center [147, 47] width 35 height 18
select select "**"
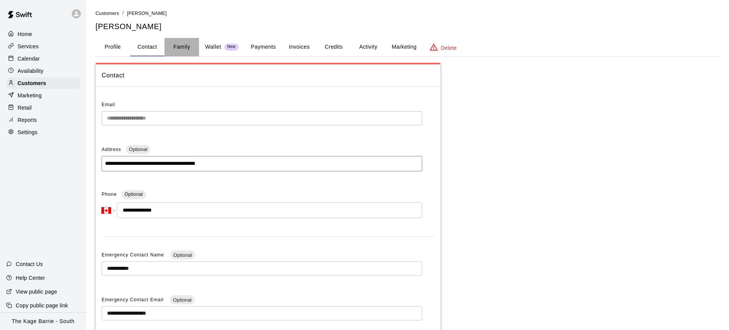
click at [187, 48] on button "Family" at bounding box center [181, 47] width 35 height 18
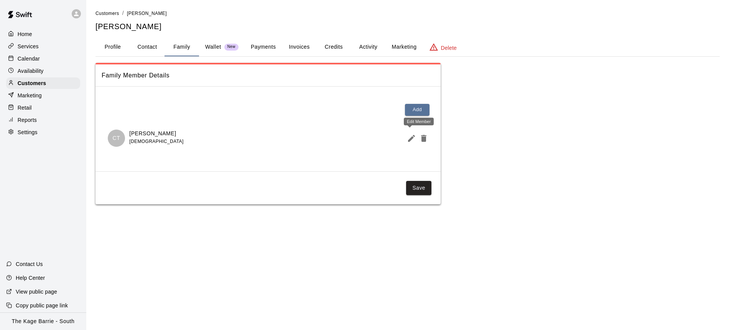
click at [408, 140] on icon "Edit Member" at bounding box center [411, 138] width 7 height 7
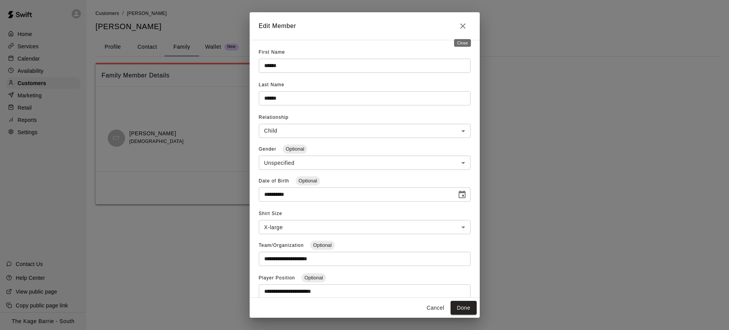
click at [465, 28] on icon "Close" at bounding box center [462, 25] width 9 height 9
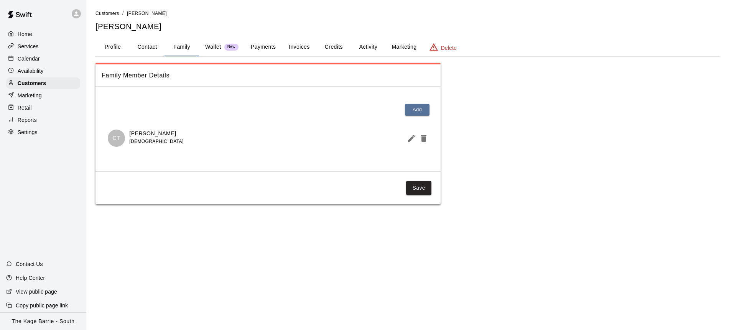
click at [41, 55] on div "Calendar" at bounding box center [43, 59] width 74 height 12
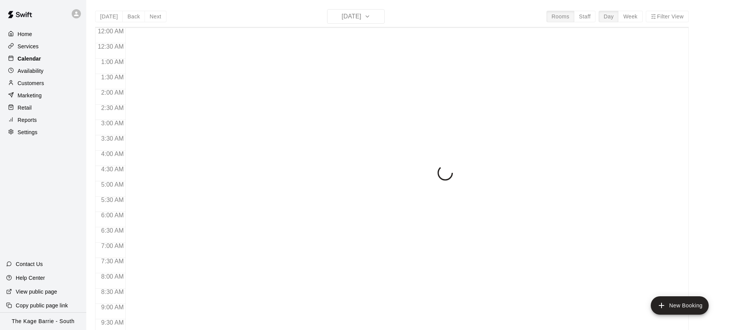
scroll to position [383, 0]
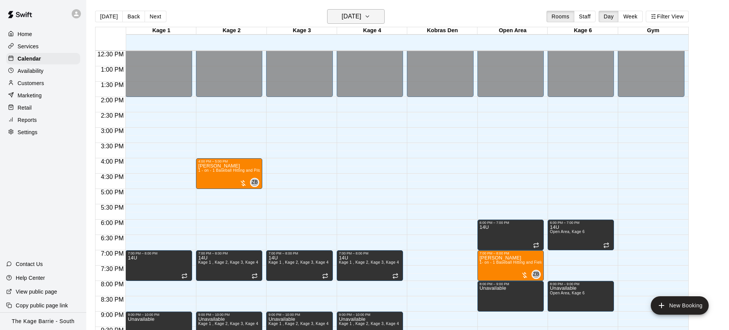
click at [370, 17] on icon "button" at bounding box center [367, 16] width 6 height 9
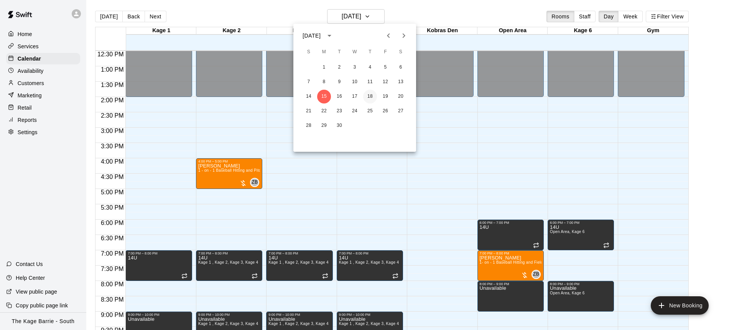
click at [373, 95] on button "18" at bounding box center [370, 97] width 14 height 14
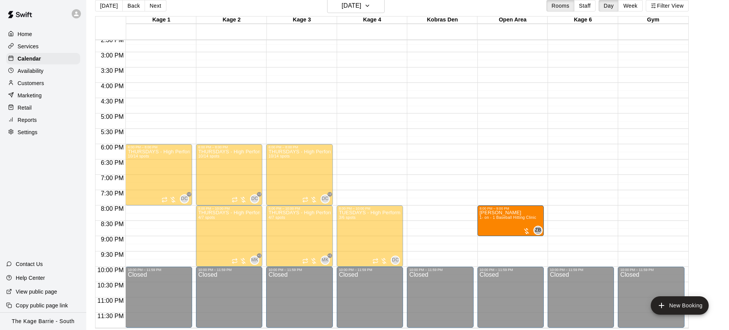
scroll to position [12, 0]
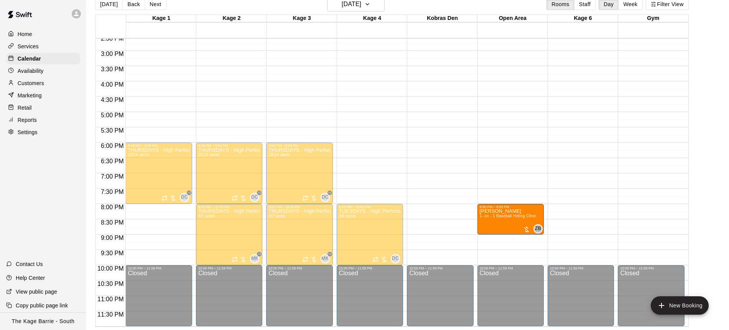
drag, startPoint x: 137, startPoint y: 230, endPoint x: 504, endPoint y: 223, distance: 366.6
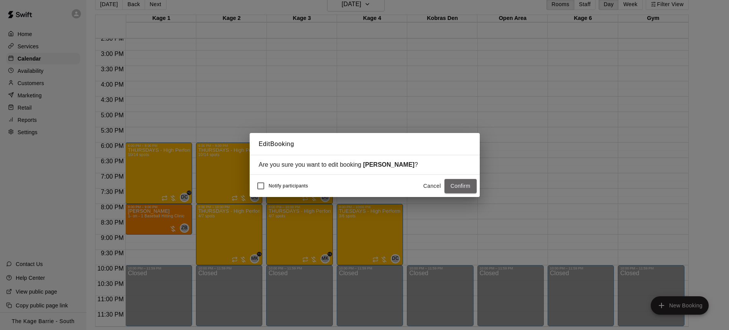
click at [457, 188] on button "Confirm" at bounding box center [460, 186] width 32 height 14
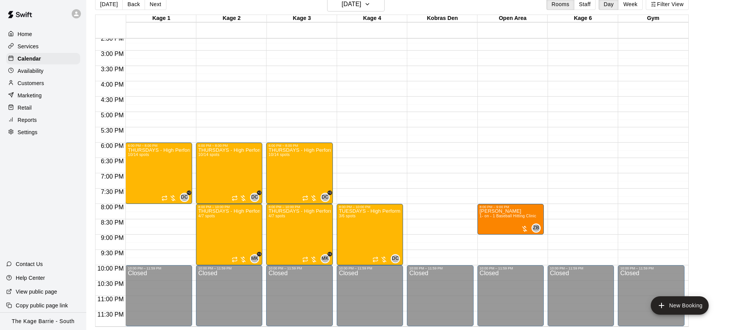
click at [122, 5] on button "Back" at bounding box center [133, 4] width 23 height 12
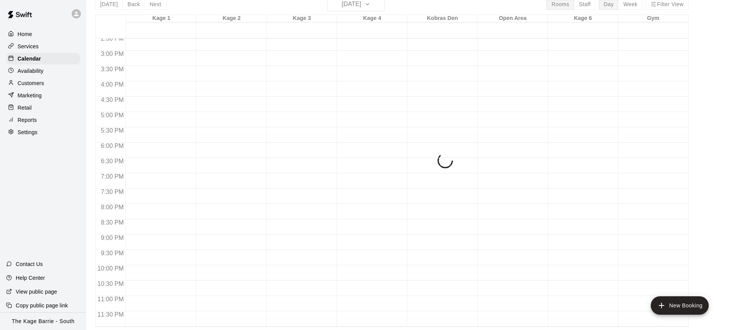
click at [106, 5] on div "Today Back Next Wednesday Sep 17 Rooms Staff Day Week Filter View Kage 1 17 Wed…" at bounding box center [392, 162] width 594 height 330
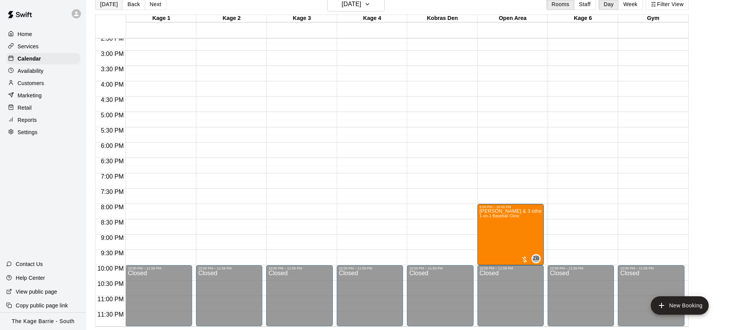
click at [108, 5] on button "[DATE]" at bounding box center [109, 4] width 28 height 12
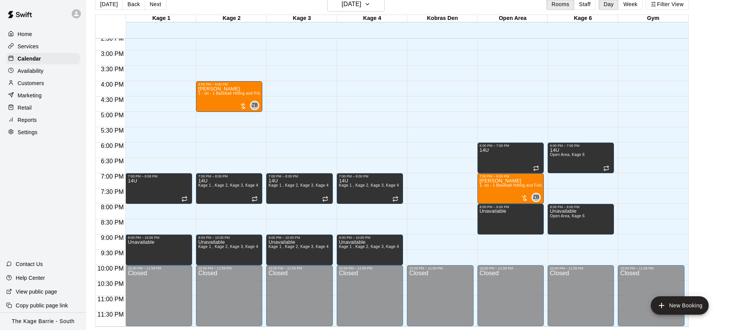
click at [81, 13] on div at bounding box center [76, 13] width 9 height 9
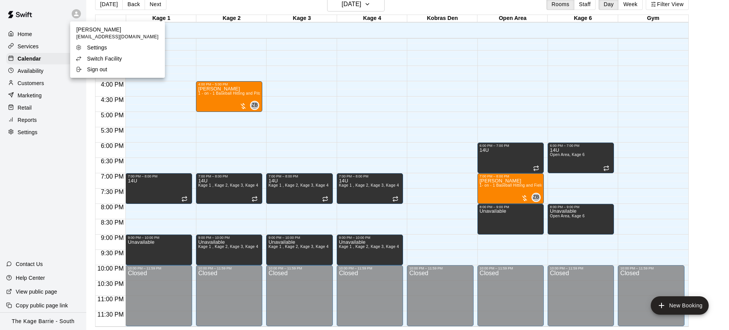
click at [118, 59] on p "Switch Facility" at bounding box center [104, 59] width 35 height 8
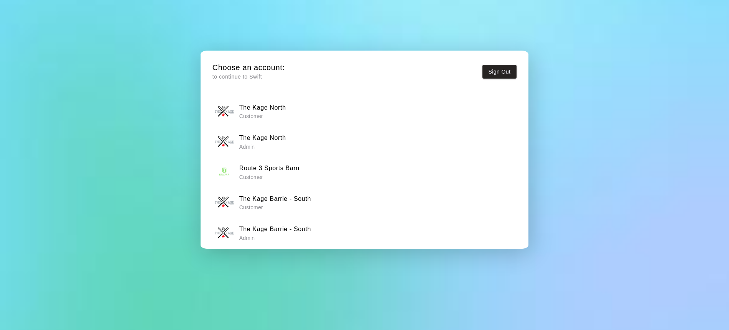
scroll to position [6, 0]
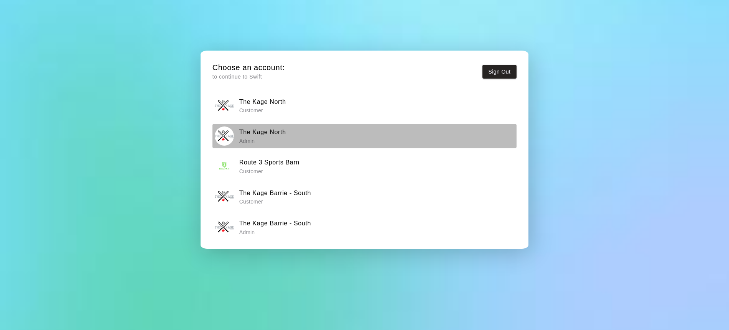
click at [286, 139] on div "The Kage North Admin" at bounding box center [364, 136] width 299 height 19
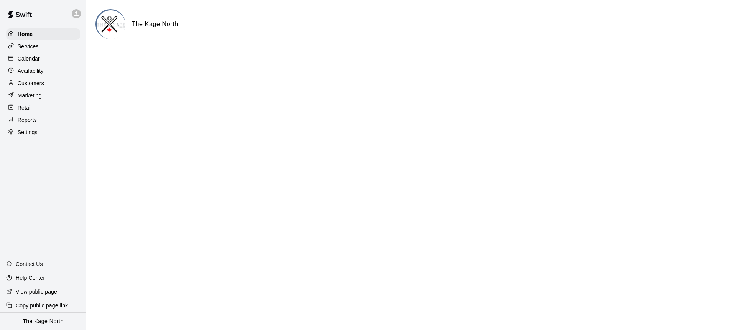
click at [42, 60] on div "Calendar" at bounding box center [43, 59] width 74 height 12
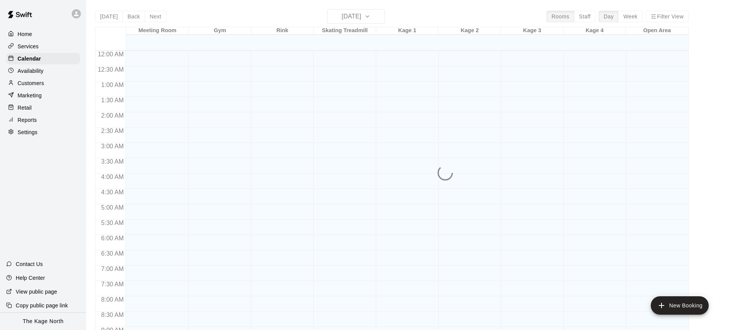
scroll to position [398, 0]
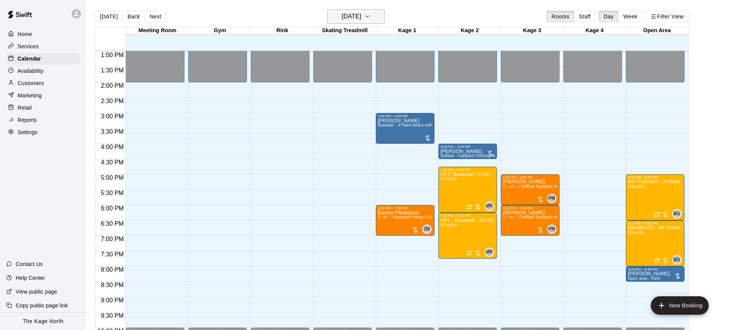
click at [370, 16] on icon "button" at bounding box center [367, 16] width 6 height 9
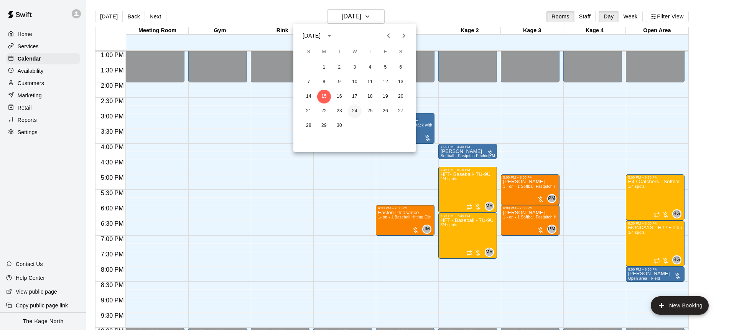
click at [356, 112] on button "24" at bounding box center [355, 111] width 14 height 14
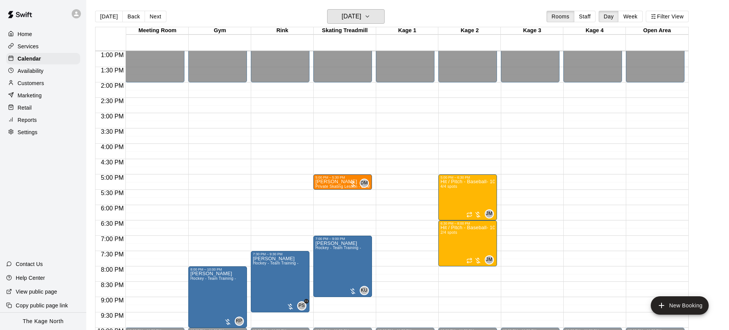
scroll to position [448, 0]
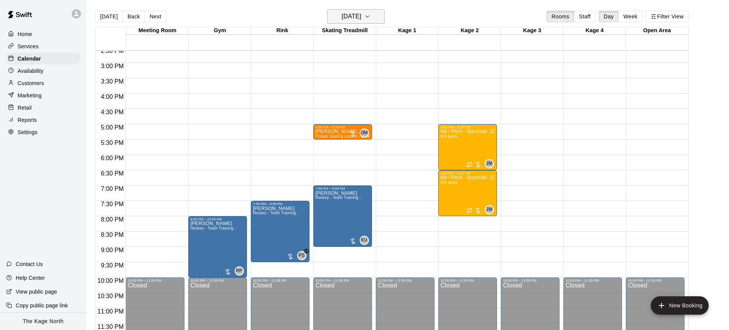
click at [370, 15] on icon "button" at bounding box center [367, 16] width 6 height 9
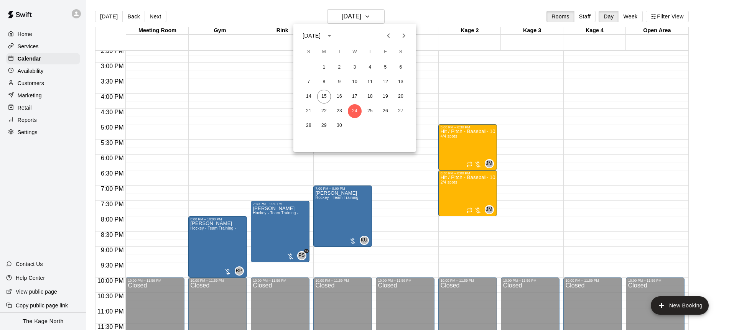
click at [404, 36] on icon "Next month" at bounding box center [403, 35] width 9 height 9
click at [356, 71] on button "1" at bounding box center [355, 68] width 14 height 14
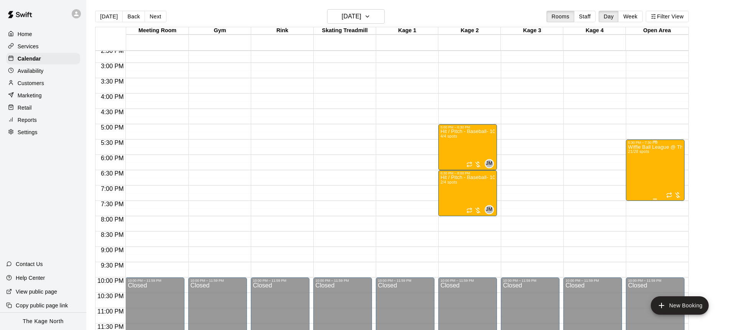
click at [659, 170] on div "Wiffle Ball League @ The Kage North 21/28 spots" at bounding box center [655, 310] width 54 height 330
click at [641, 171] on button "edit" at bounding box center [635, 170] width 15 height 15
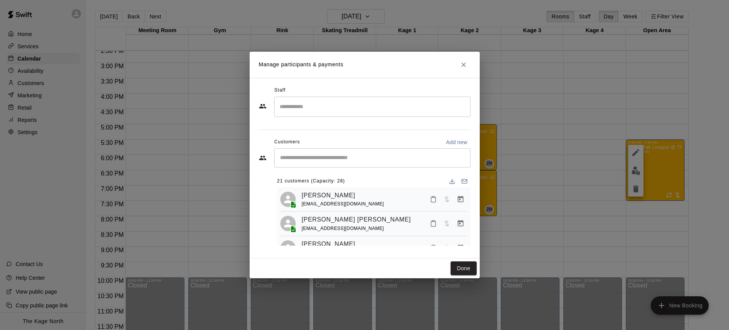
click at [454, 141] on p "Add new" at bounding box center [456, 142] width 21 height 8
select select "**"
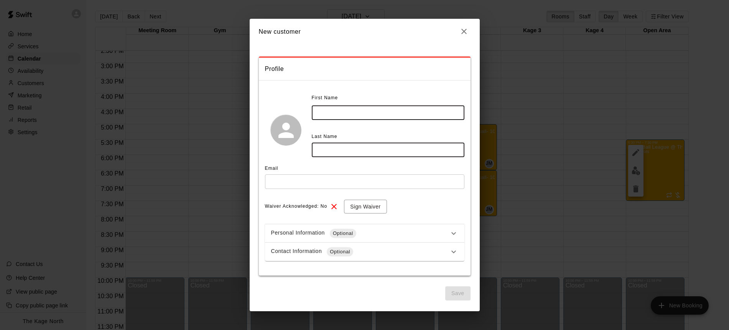
click at [328, 111] on input "text" at bounding box center [388, 112] width 153 height 14
type input "*****"
click at [315, 180] on input "text" at bounding box center [364, 181] width 199 height 14
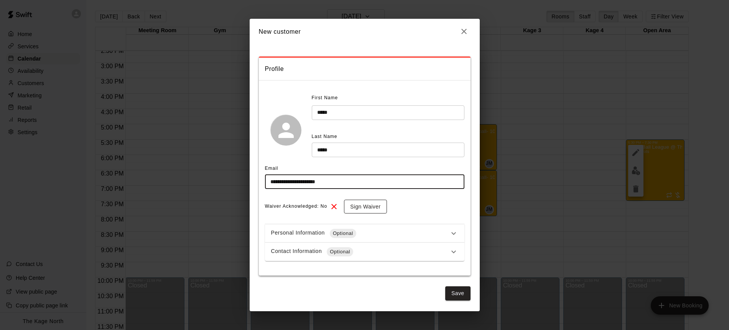
type input "**********"
click at [371, 212] on button "Sign Waiver" at bounding box center [365, 207] width 43 height 14
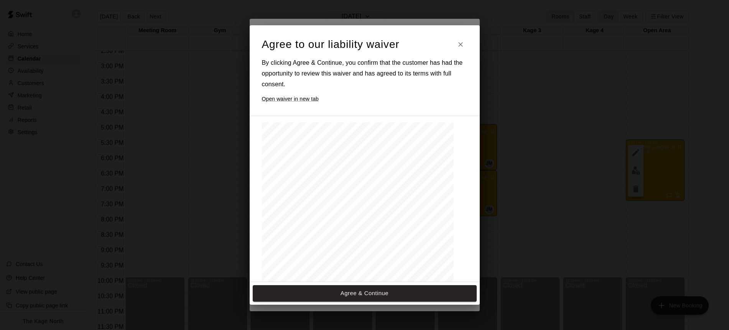
click at [376, 221] on div "The document you are trying to load requires Adobe Reader 8 or higher. You may …" at bounding box center [358, 246] width 192 height 248
click at [361, 291] on button "Agree & Continue" at bounding box center [365, 293] width 224 height 16
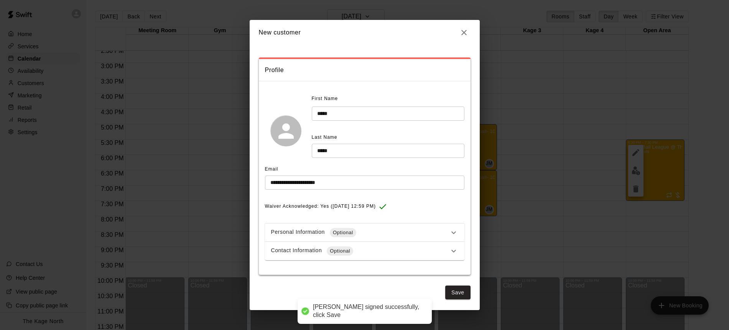
click at [442, 233] on div "Personal Information Optional" at bounding box center [360, 232] width 178 height 9
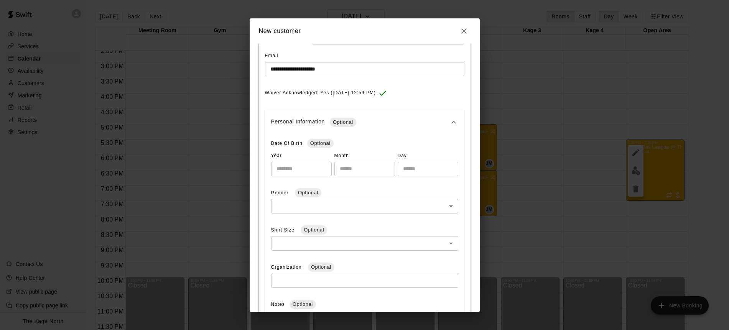
click at [286, 169] on input "number" at bounding box center [301, 169] width 61 height 14
click at [284, 170] on input "number" at bounding box center [301, 169] width 61 height 14
type input "****"
type input "**"
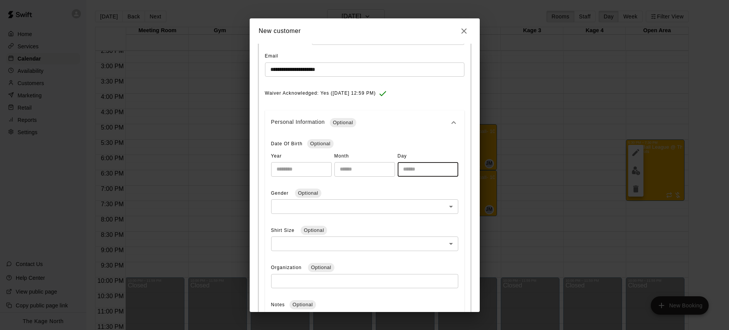
type input "**"
click at [352, 171] on input "**" at bounding box center [364, 169] width 61 height 14
type input "**"
click at [336, 209] on body "Home Services Calendar Availability Customers Marketing Retail Reports Settings…" at bounding box center [364, 171] width 729 height 342
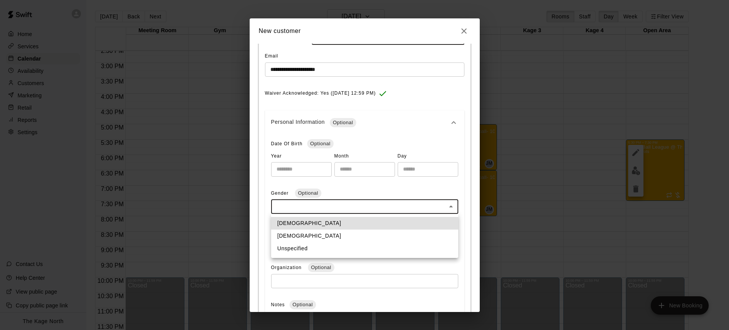
click at [315, 224] on li "Male" at bounding box center [364, 223] width 187 height 13
type input "****"
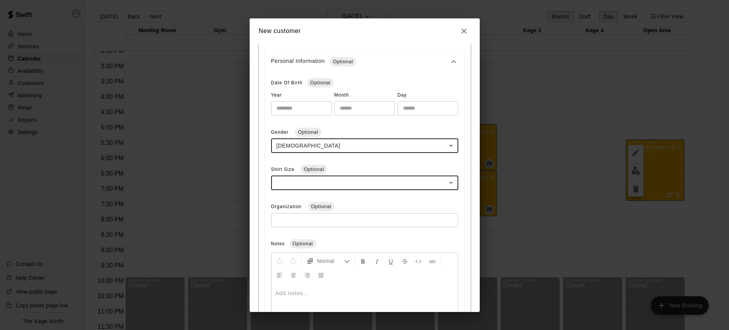
scroll to position [171, 0]
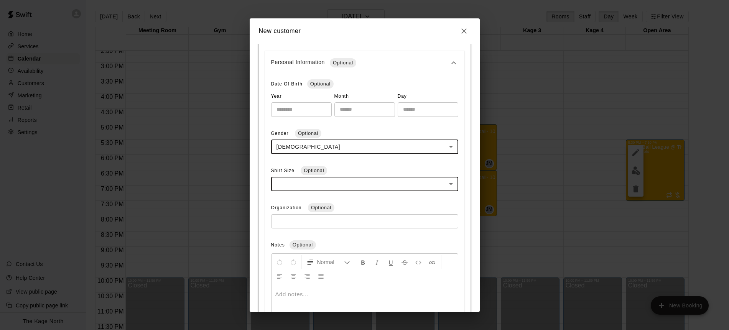
click at [350, 183] on body "Home Services Calendar Availability Customers Marketing Retail Reports Settings…" at bounding box center [364, 171] width 729 height 342
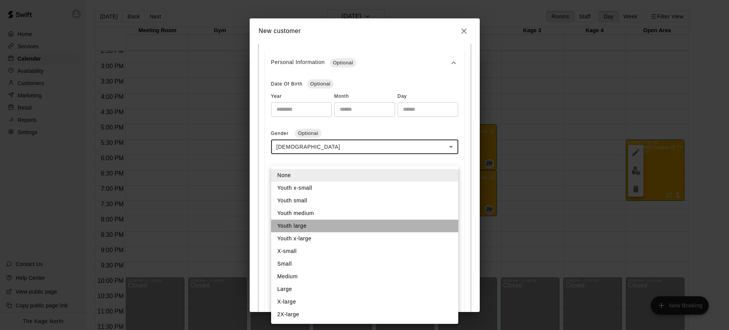
click at [336, 227] on li "Youth large" at bounding box center [364, 226] width 187 height 13
type input "**"
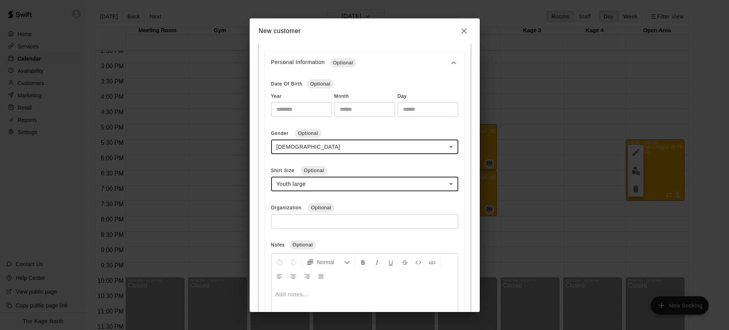
scroll to position [284, 0]
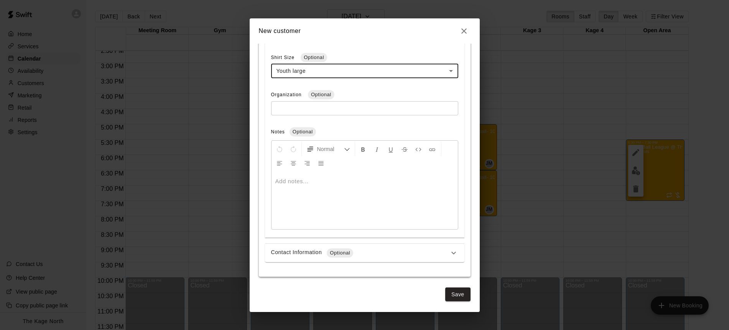
click at [461, 295] on button "Save" at bounding box center [457, 295] width 25 height 14
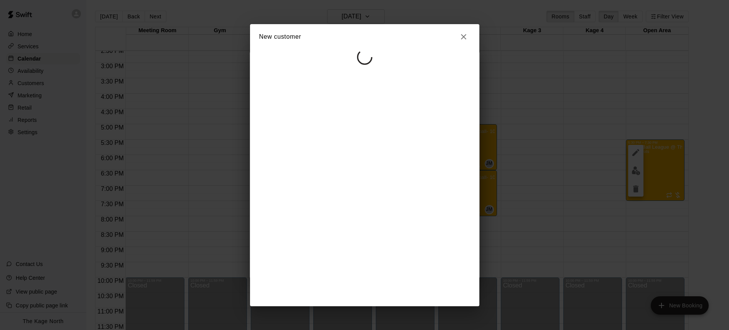
select select "**"
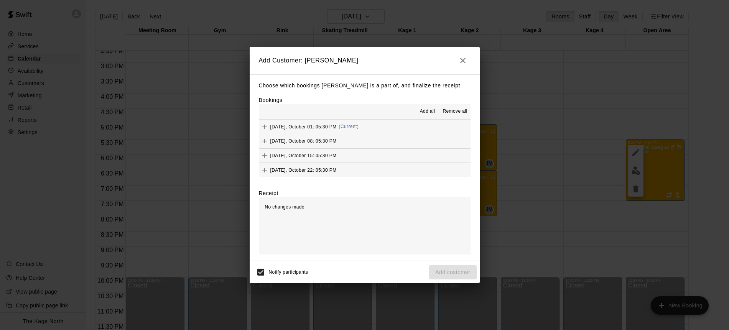
click at [430, 111] on span "Add all" at bounding box center [427, 112] width 15 height 8
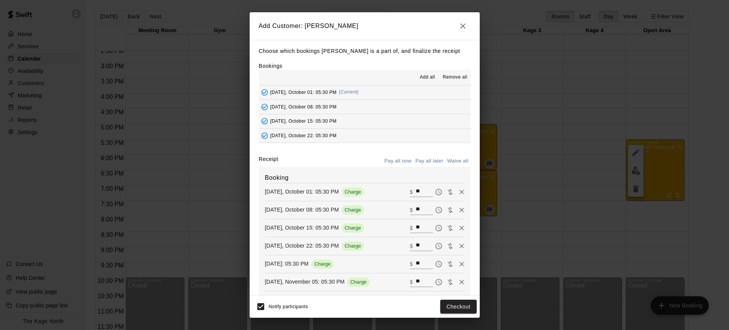
click at [429, 159] on button "Pay all later" at bounding box center [429, 161] width 32 height 12
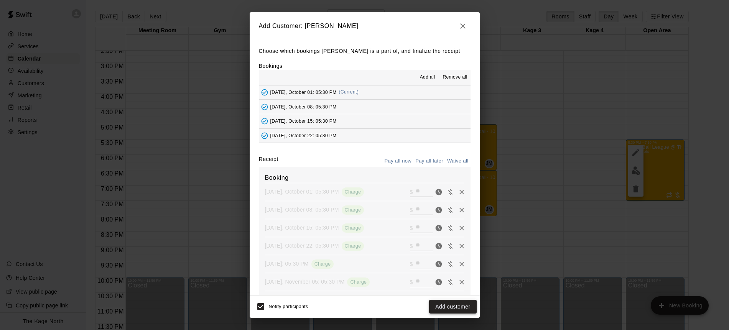
click at [459, 307] on button "Add customer" at bounding box center [452, 307] width 47 height 14
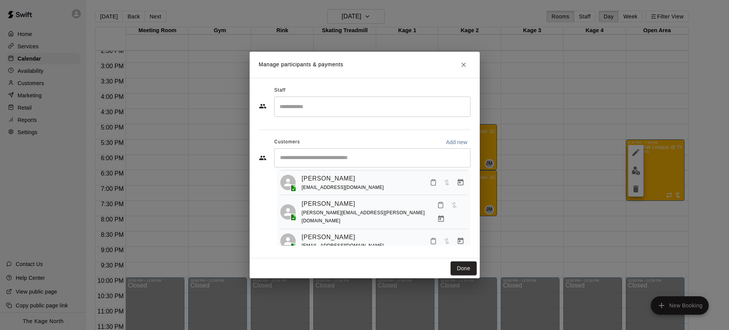
scroll to position [453, 0]
click at [368, 197] on div "Ostin Boone quinton.boone@gmail.com" at bounding box center [385, 210] width 166 height 28
drag, startPoint x: 354, startPoint y: 197, endPoint x: 298, endPoint y: 187, distance: 56.5
click at [298, 196] on div "Ostin Boone quinton.boone@gmail.com" at bounding box center [373, 210] width 187 height 28
copy div "Ostin Boone quinton.boone@gmail.com"
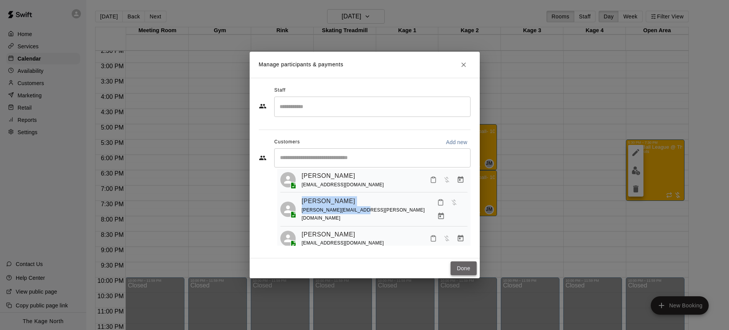
click at [469, 267] on button "Done" at bounding box center [463, 268] width 26 height 14
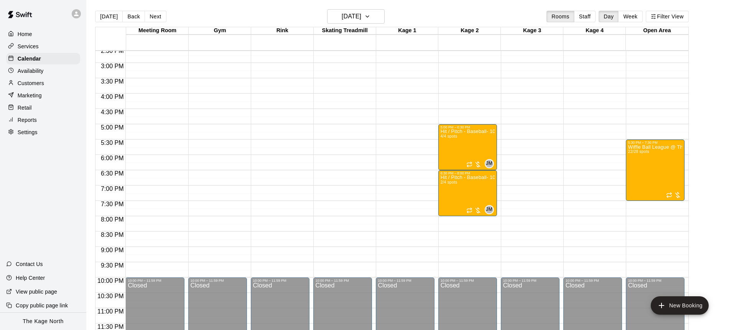
click at [105, 18] on button "[DATE]" at bounding box center [109, 17] width 28 height 12
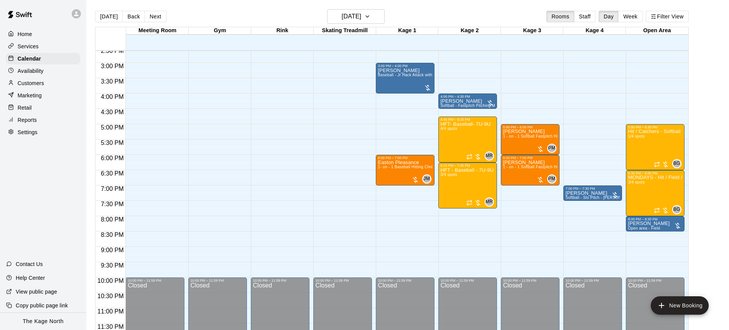
click at [77, 18] on div at bounding box center [76, 13] width 9 height 9
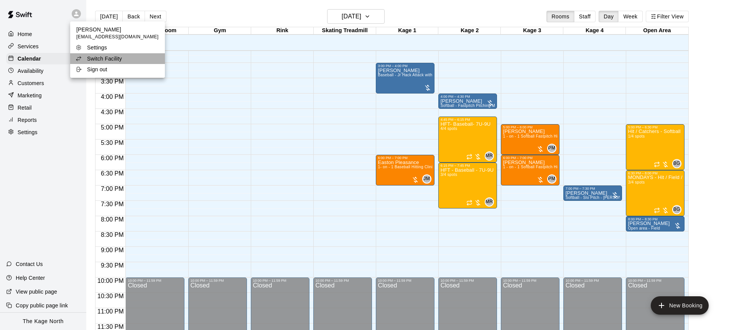
click at [119, 61] on p "Switch Facility" at bounding box center [104, 59] width 35 height 8
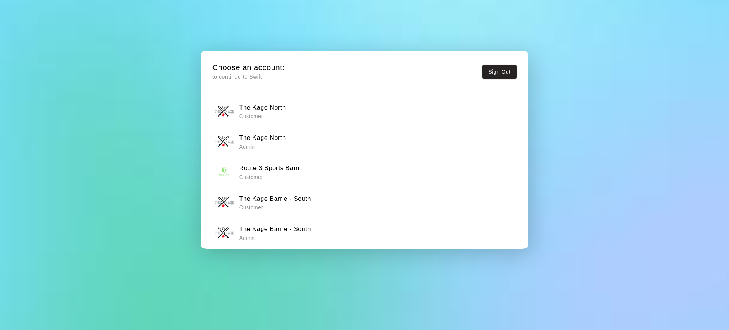
scroll to position [6, 0]
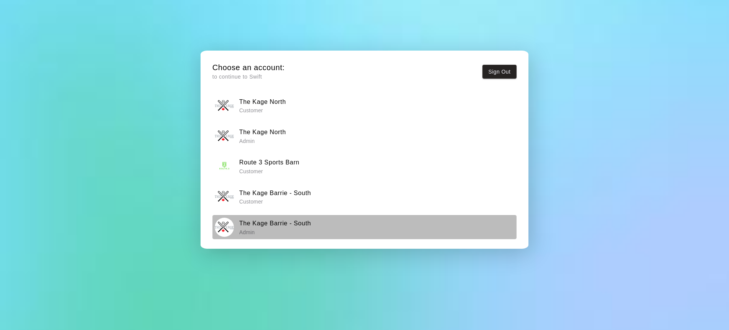
click at [286, 224] on h6 "The Kage Barrie - South" at bounding box center [275, 224] width 72 height 10
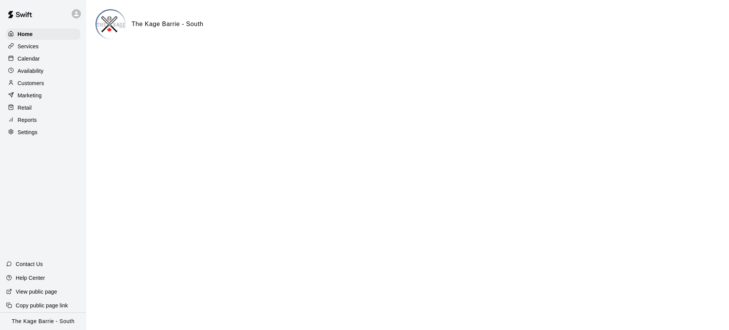
click at [40, 59] on div "Calendar" at bounding box center [43, 59] width 74 height 12
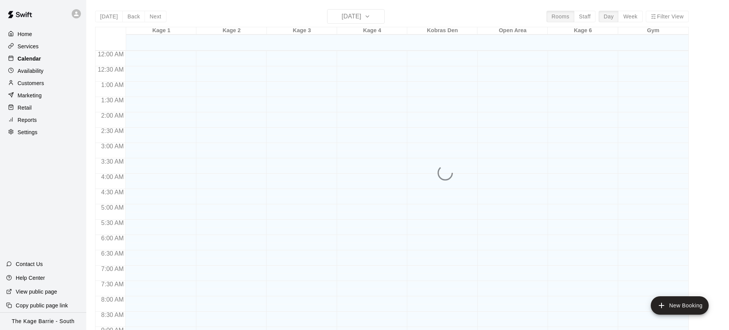
scroll to position [414, 0]
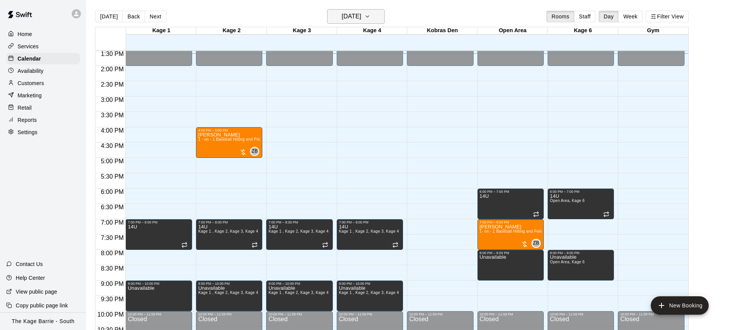
click at [370, 18] on icon "button" at bounding box center [367, 16] width 6 height 9
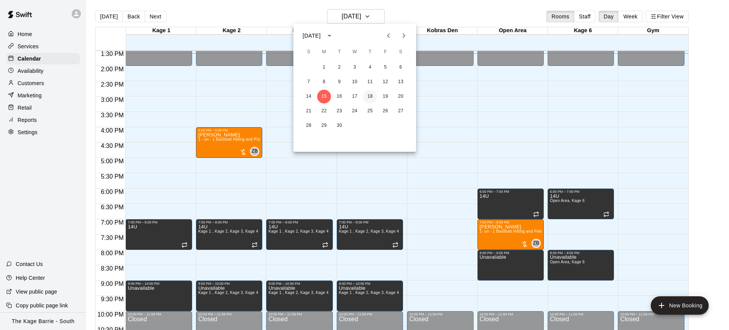
click at [370, 95] on button "18" at bounding box center [370, 97] width 14 height 14
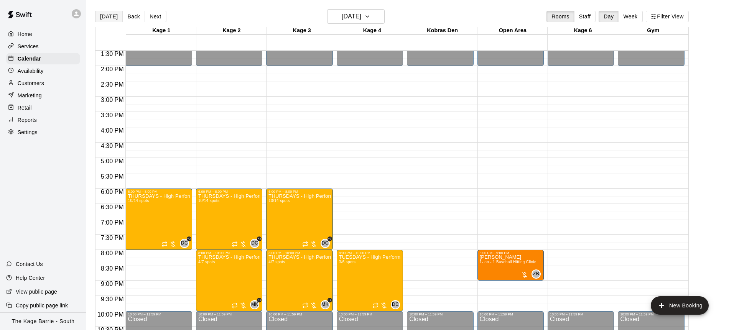
click at [111, 19] on button "[DATE]" at bounding box center [109, 17] width 28 height 12
click at [111, 19] on div "Today Back Next Thursday Sep 18 Rooms Staff Day Week Filter View Kage 1 18 Thu …" at bounding box center [392, 174] width 594 height 330
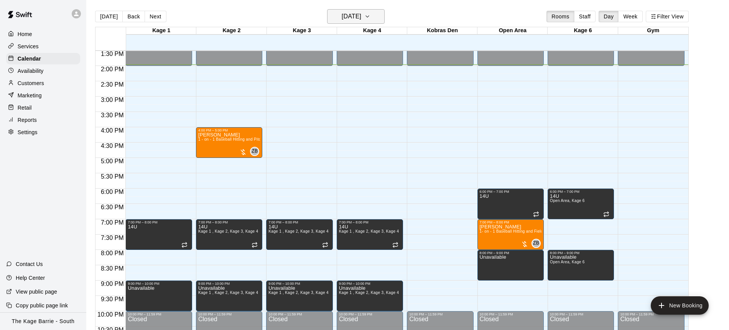
click at [370, 16] on icon "button" at bounding box center [367, 16] width 6 height 9
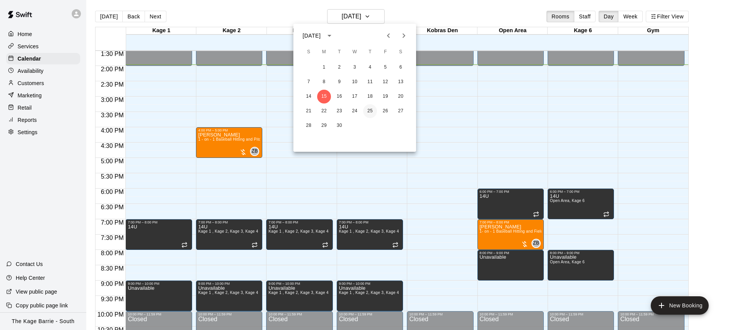
click at [368, 108] on button "25" at bounding box center [370, 111] width 14 height 14
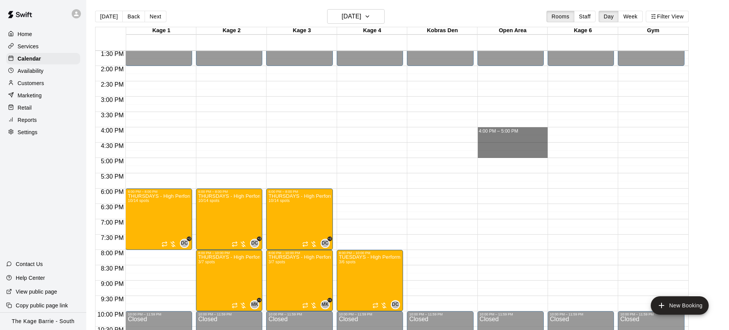
drag, startPoint x: 502, startPoint y: 130, endPoint x: 505, endPoint y: 153, distance: 23.9
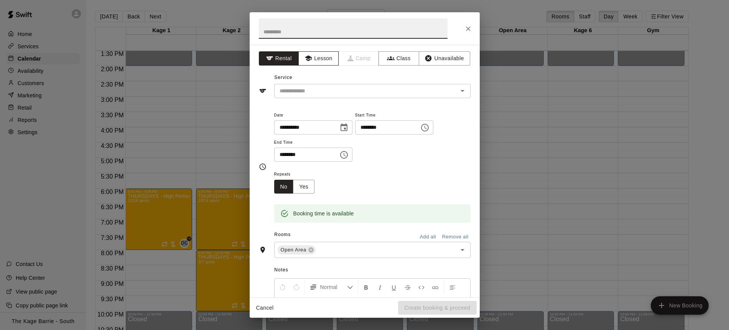
click at [321, 59] on button "Lesson" at bounding box center [318, 58] width 40 height 14
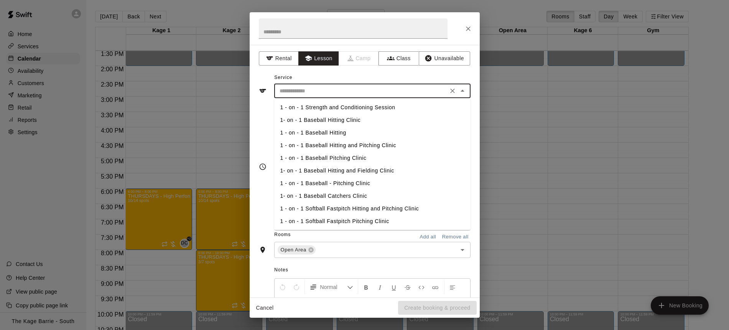
click at [373, 87] on input "text" at bounding box center [360, 91] width 169 height 10
click at [355, 121] on li "1- on - 1 Baseball Hitting Clinic" at bounding box center [372, 120] width 196 height 13
type input "**********"
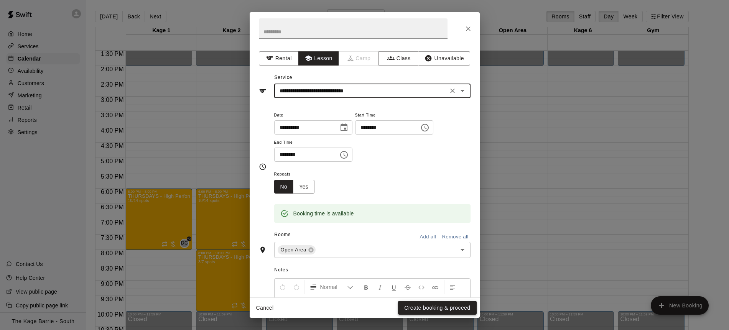
click at [444, 308] on button "Create booking & proceed" at bounding box center [437, 308] width 78 height 14
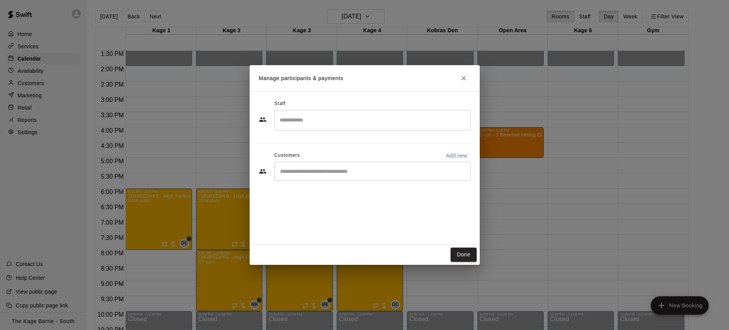
click at [344, 124] on input "Search staff" at bounding box center [372, 119] width 189 height 13
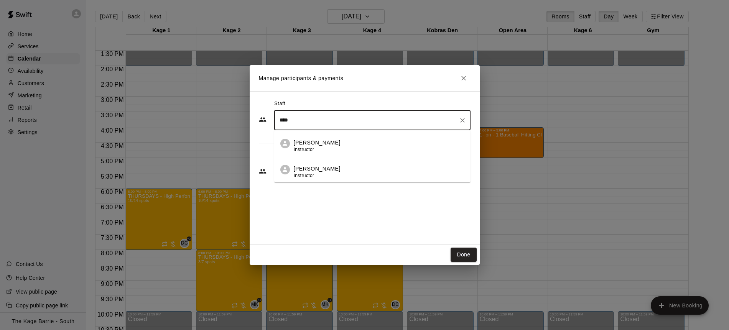
click at [357, 148] on div "Zach Biery Instructor" at bounding box center [379, 146] width 171 height 15
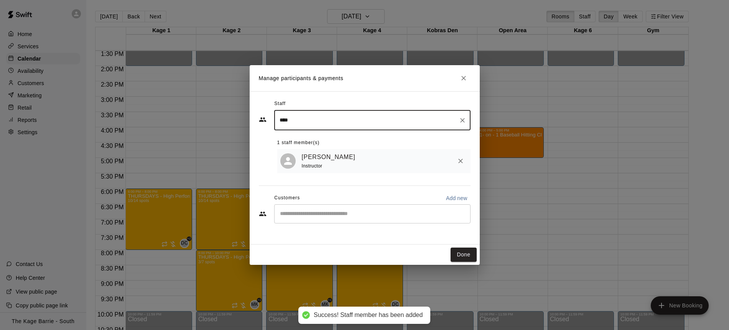
type input "****"
click at [368, 215] on input "Start typing to search customers..." at bounding box center [372, 214] width 189 height 8
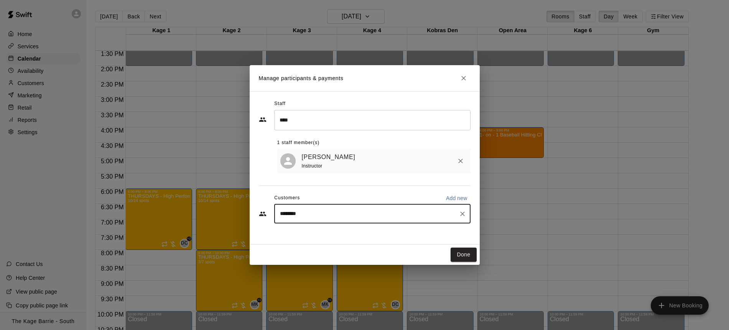
type input "*********"
click at [362, 240] on div "Pete Snow eriksnow04@gmail.com" at bounding box center [380, 236] width 169 height 16
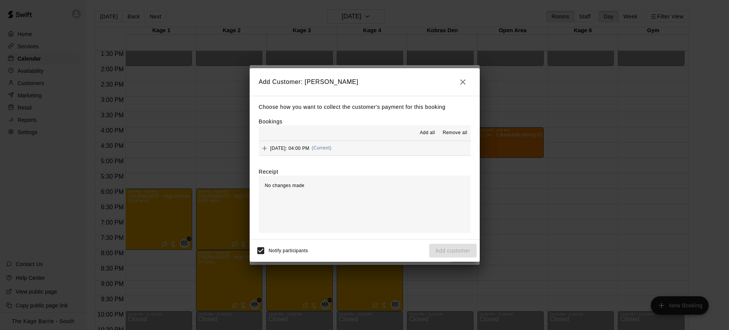
click at [432, 136] on span "Add all" at bounding box center [427, 133] width 15 height 8
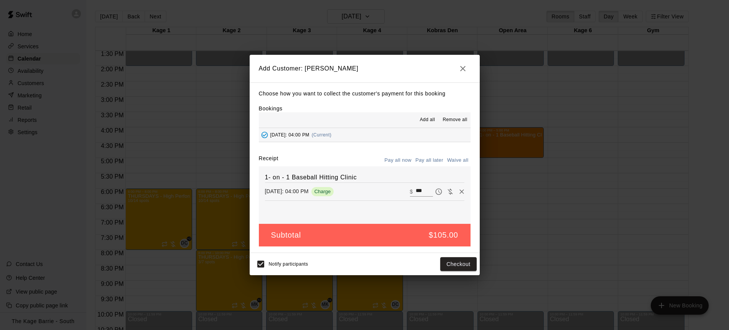
click at [433, 159] on button "Pay all later" at bounding box center [429, 161] width 32 height 12
click at [462, 263] on button "Add customer" at bounding box center [452, 264] width 47 height 14
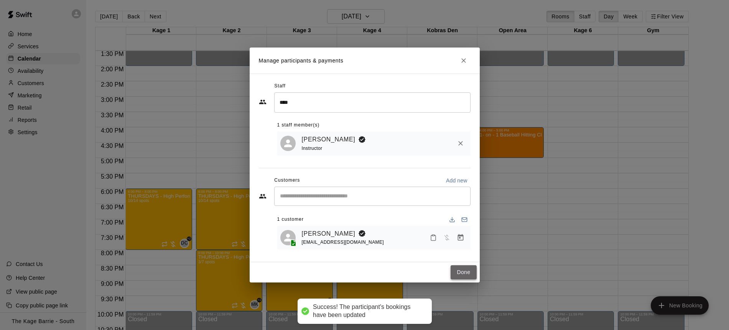
click at [462, 274] on button "Done" at bounding box center [463, 272] width 26 height 14
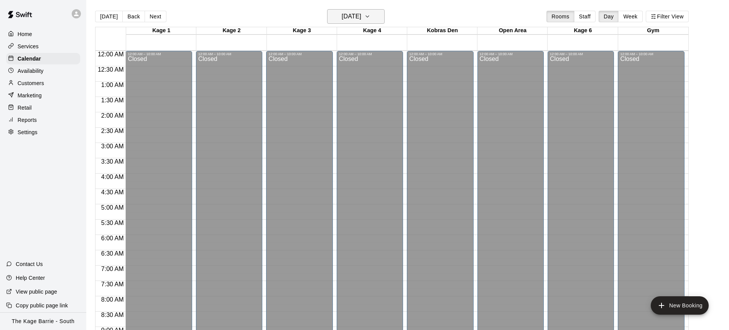
scroll to position [197, 0]
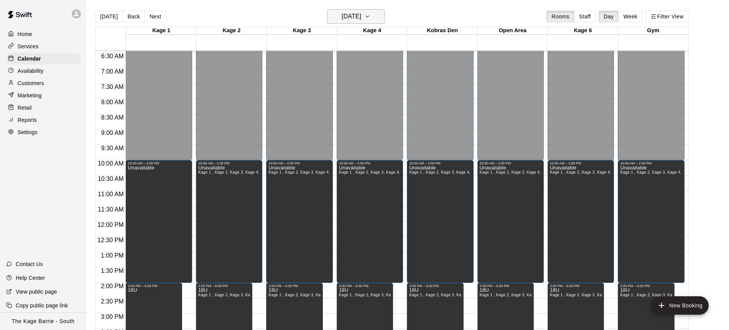
click at [361, 19] on h6 "[DATE]" at bounding box center [352, 16] width 20 height 11
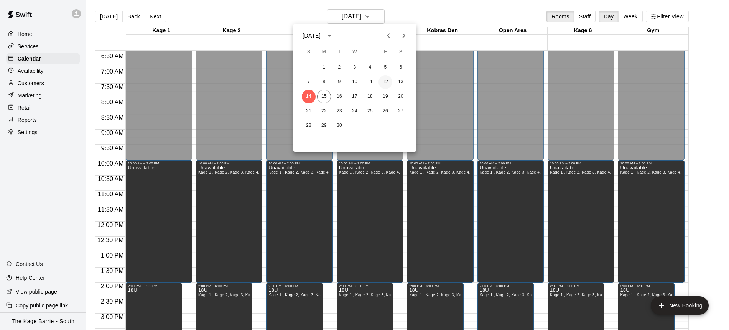
click at [387, 80] on button "12" at bounding box center [385, 82] width 14 height 14
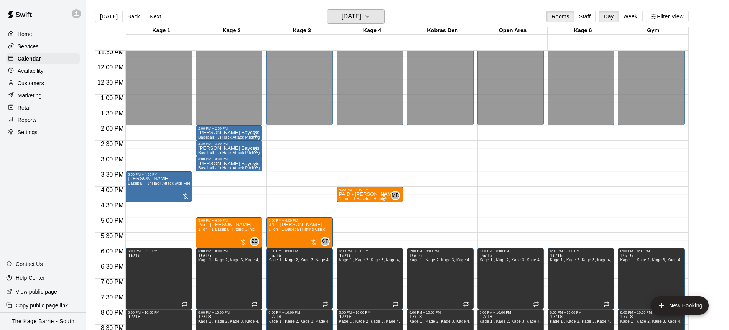
scroll to position [381, 0]
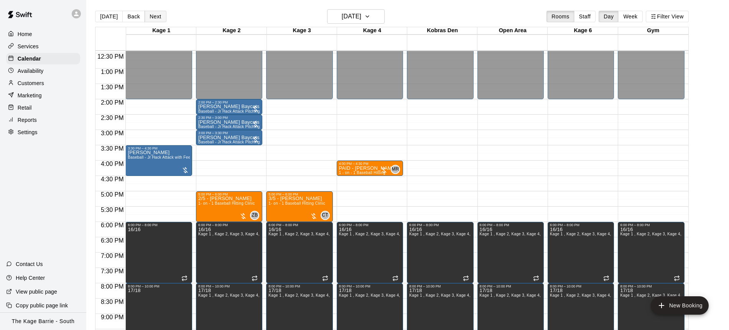
click at [149, 17] on button "Next" at bounding box center [155, 17] width 21 height 12
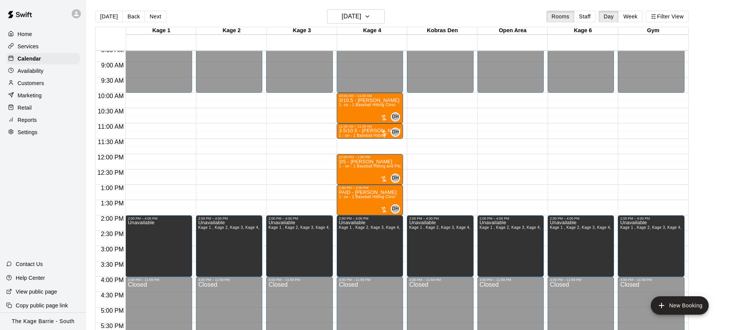
scroll to position [2, 0]
